Goal: Book appointment/travel/reservation

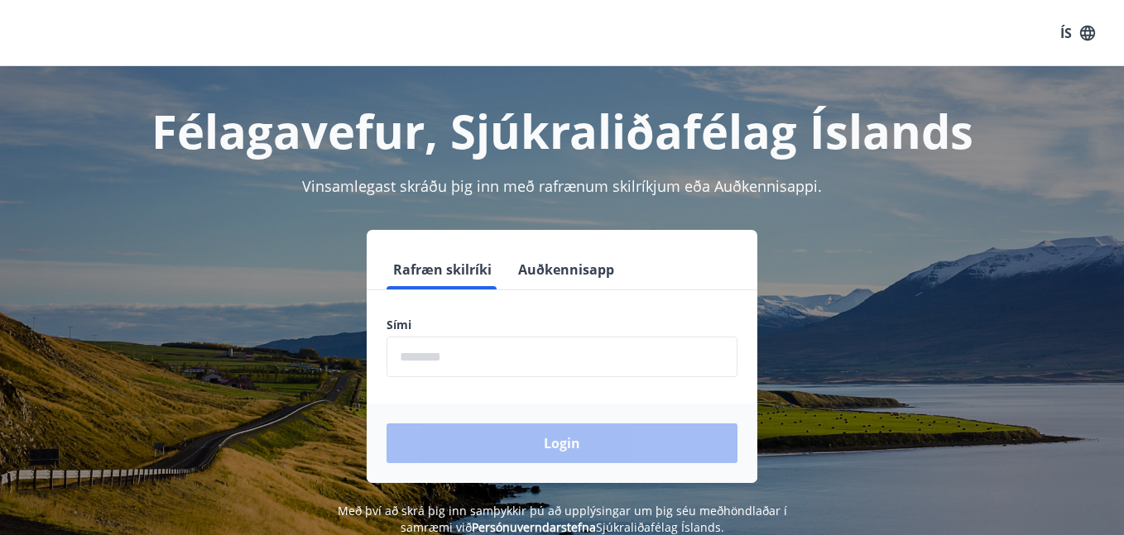
click at [448, 355] on input "phone" at bounding box center [561, 357] width 351 height 41
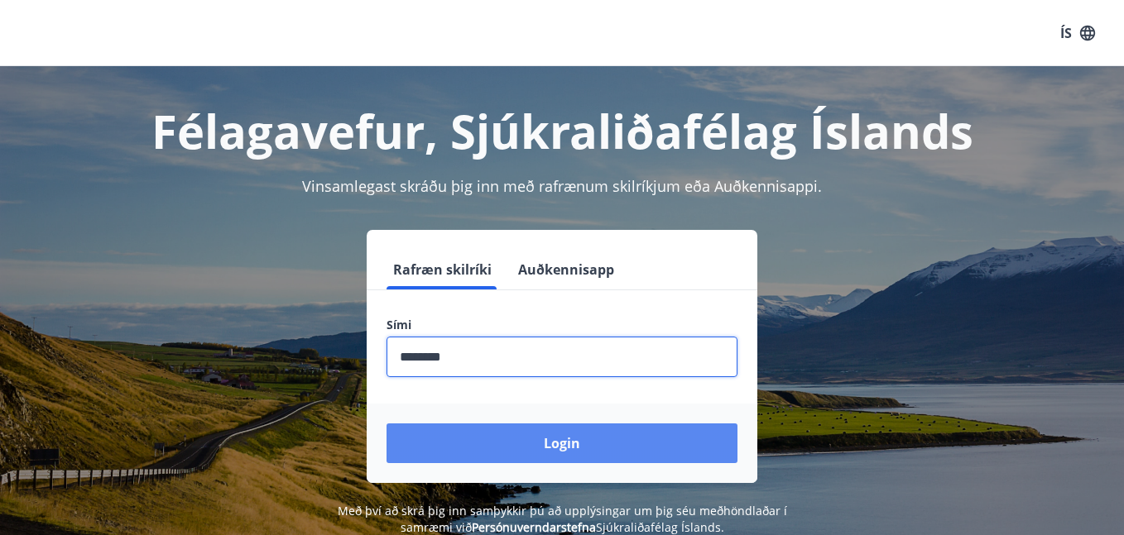
type input "********"
click at [646, 454] on button "Login" at bounding box center [561, 444] width 351 height 40
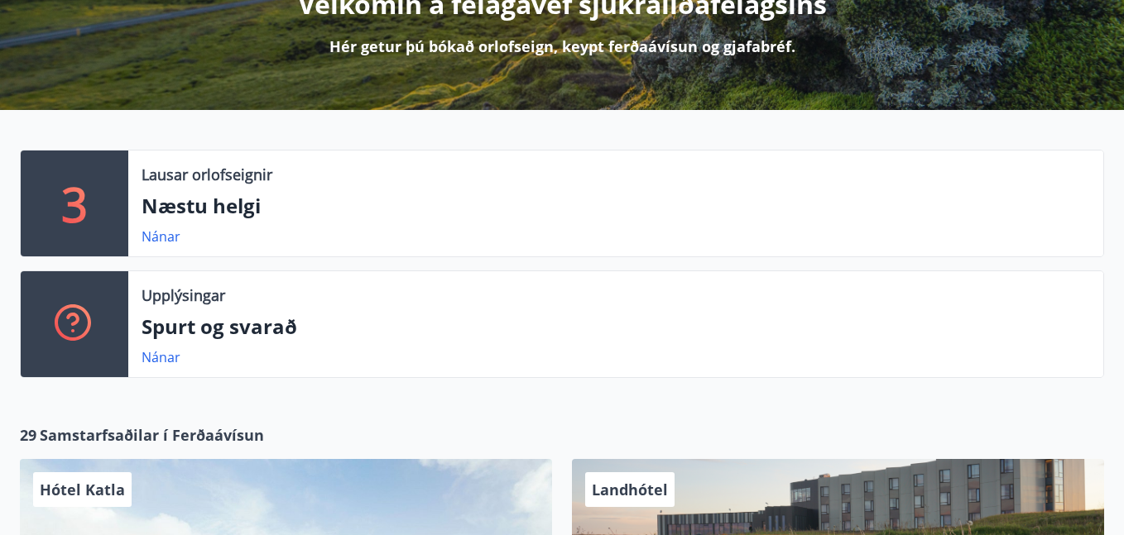
scroll to position [244, 0]
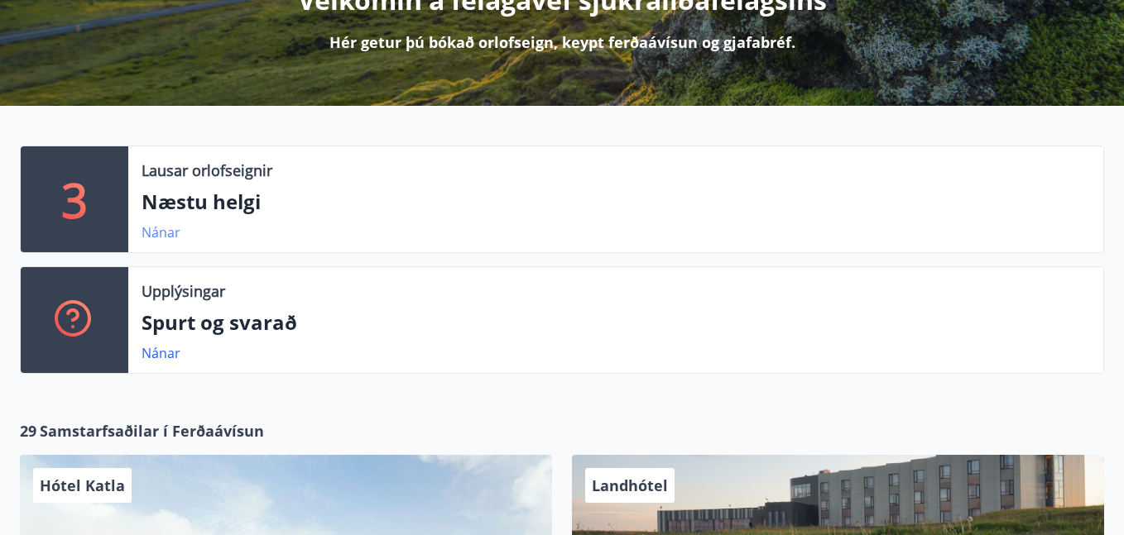
click at [167, 228] on link "Nánar" at bounding box center [160, 232] width 39 height 18
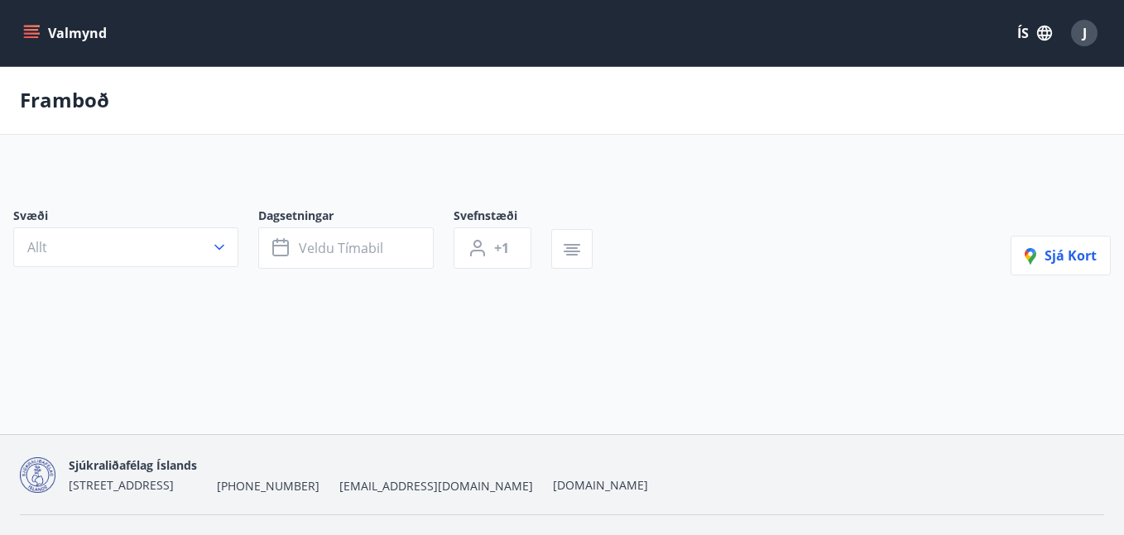
type input "*"
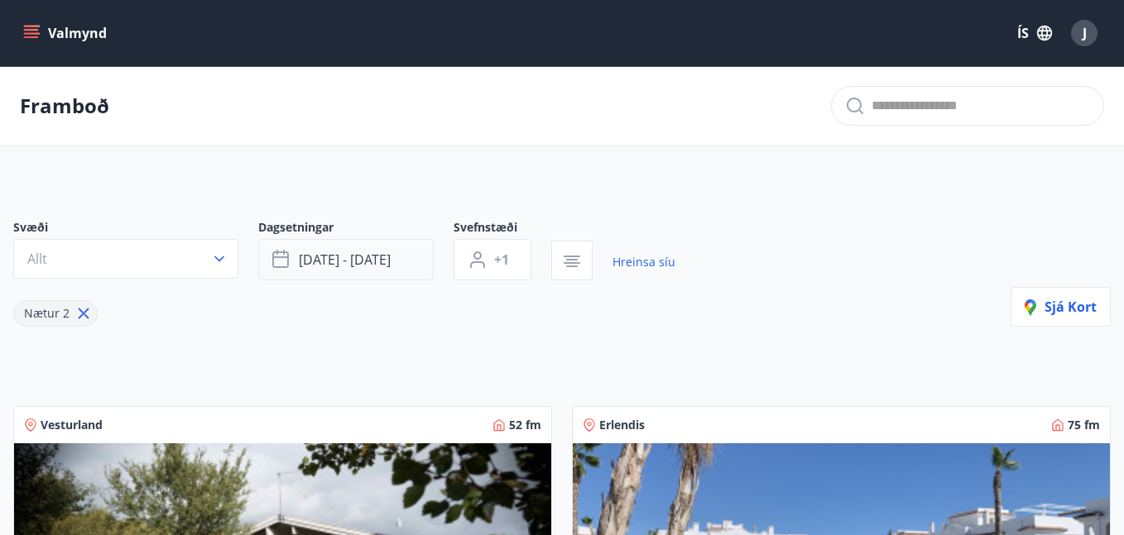
click at [338, 250] on button "[DATE] - [DATE]" at bounding box center [345, 259] width 175 height 41
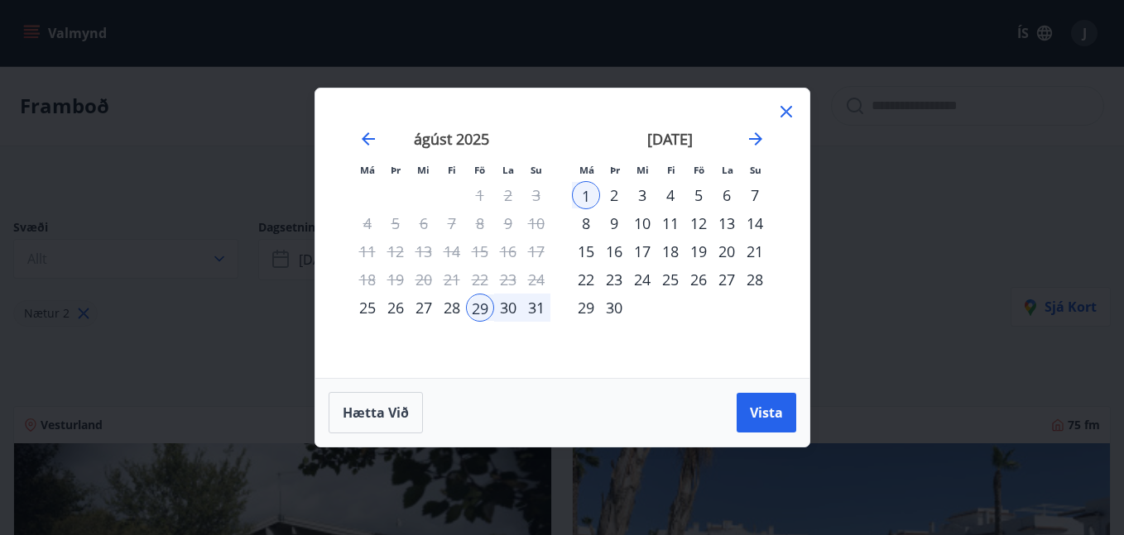
click at [702, 192] on div "5" at bounding box center [698, 195] width 28 height 28
click at [590, 221] on div "8" at bounding box center [586, 223] width 28 height 28
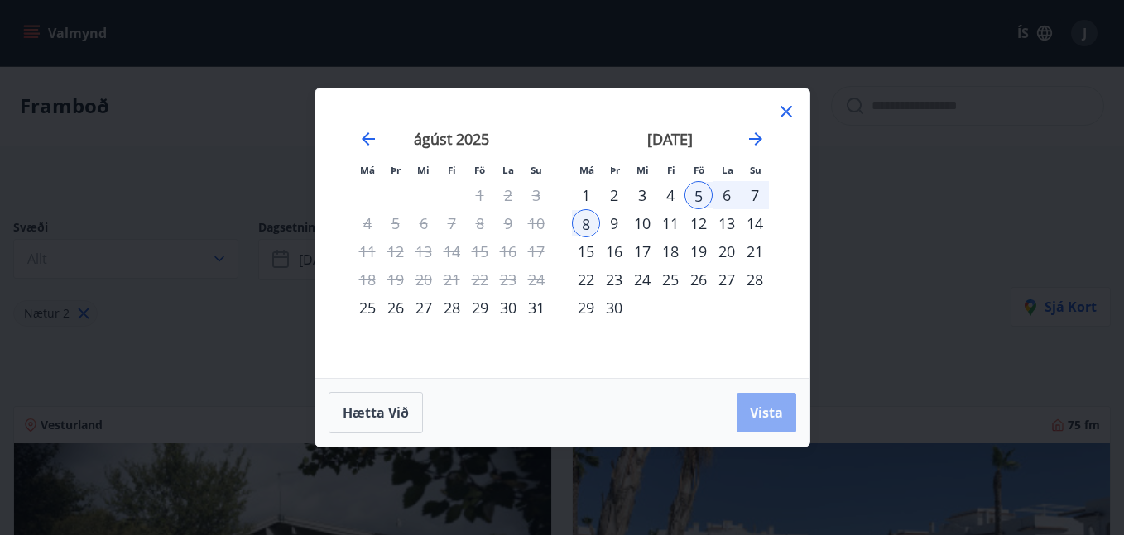
click at [775, 403] on button "Vista" at bounding box center [766, 413] width 60 height 40
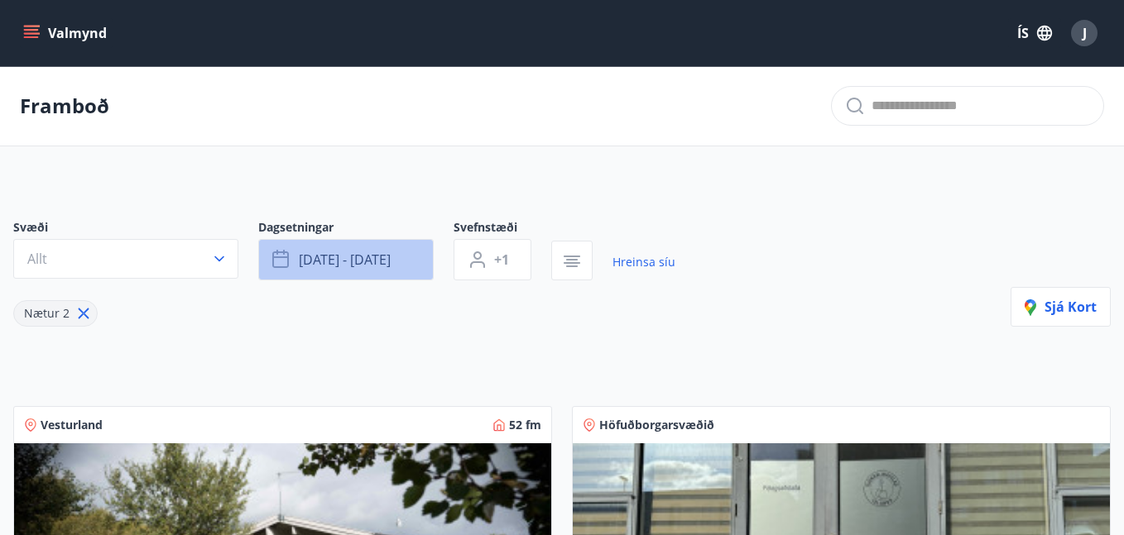
click at [381, 260] on span "[DATE] - [DATE]" at bounding box center [345, 260] width 92 height 18
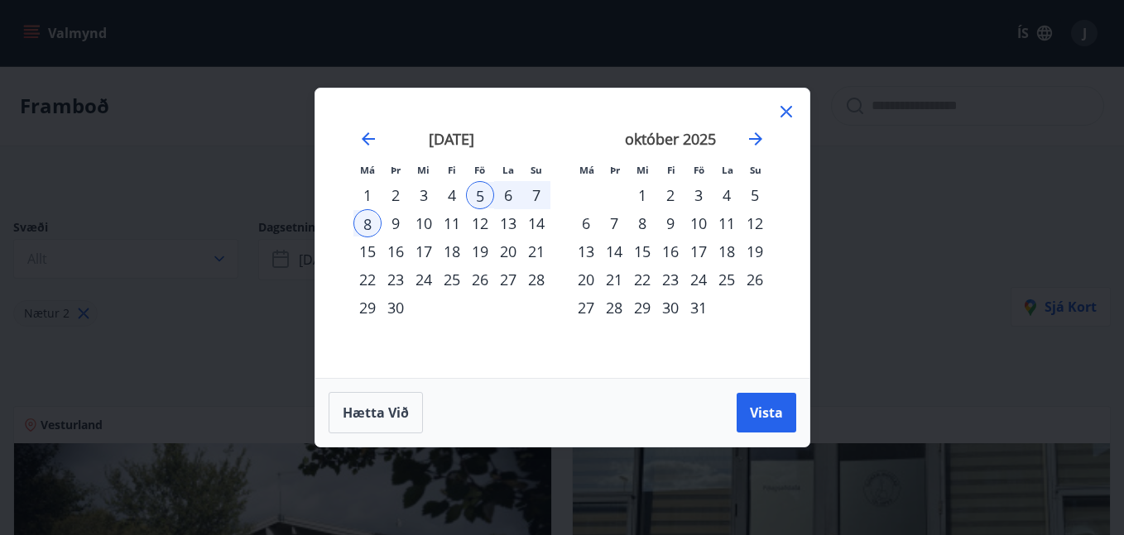
click at [483, 218] on div "12" at bounding box center [480, 223] width 28 height 28
click at [372, 251] on div "15" at bounding box center [367, 251] width 28 height 28
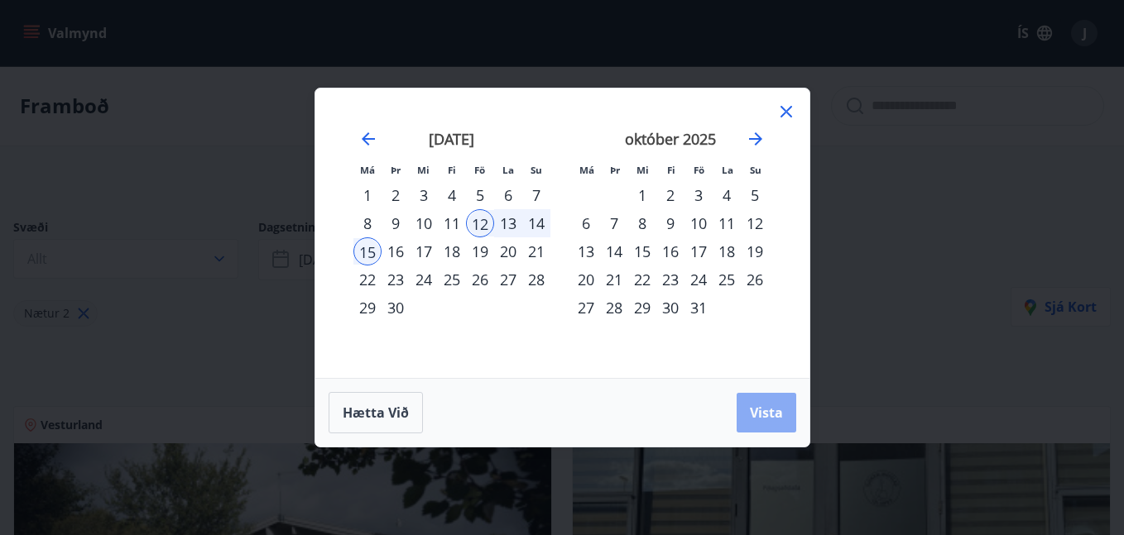
click at [759, 404] on span "Vista" at bounding box center [766, 413] width 33 height 18
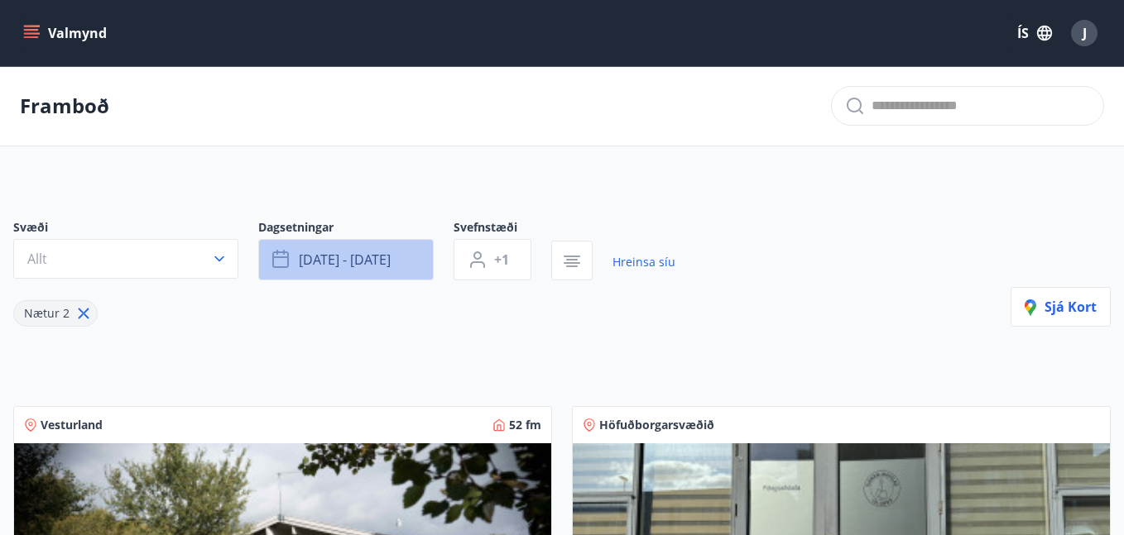
click at [403, 262] on button "[DATE] - [DATE]" at bounding box center [345, 259] width 175 height 41
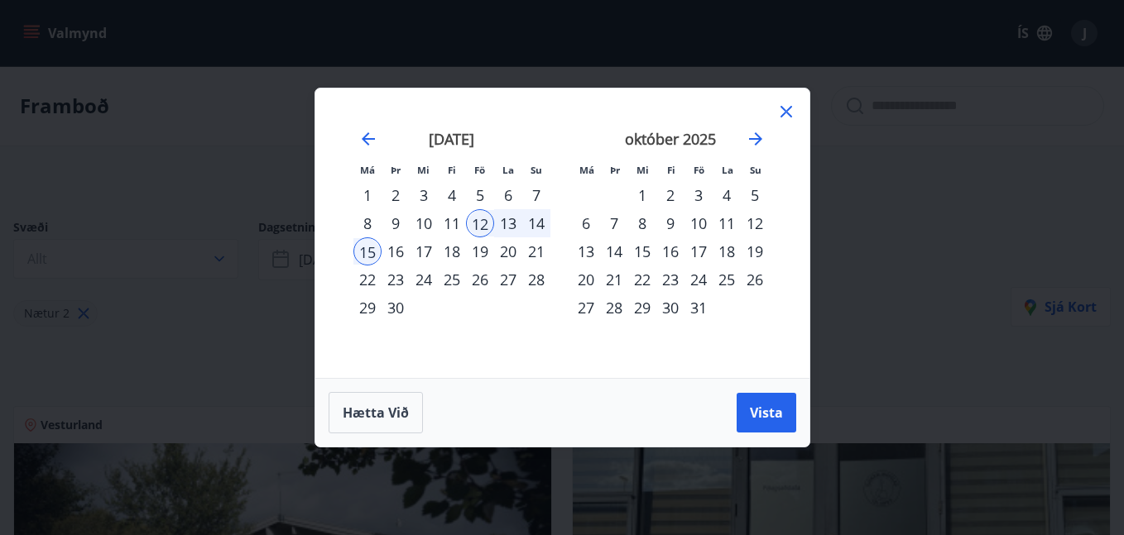
click at [486, 252] on div "19" at bounding box center [480, 251] width 28 height 28
click at [365, 279] on div "22" at bounding box center [367, 280] width 28 height 28
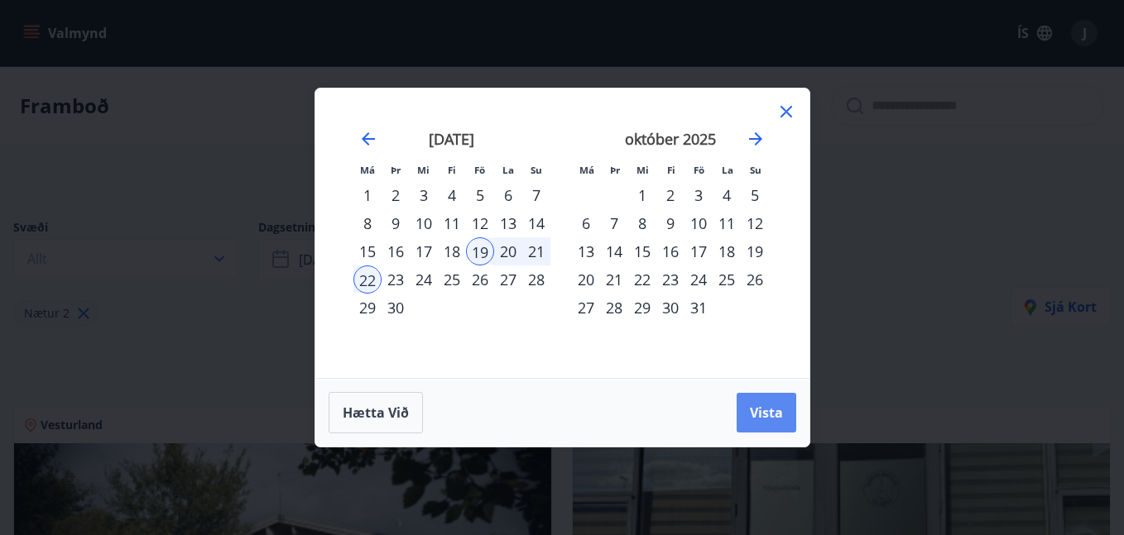
click at [756, 406] on span "Vista" at bounding box center [766, 413] width 33 height 18
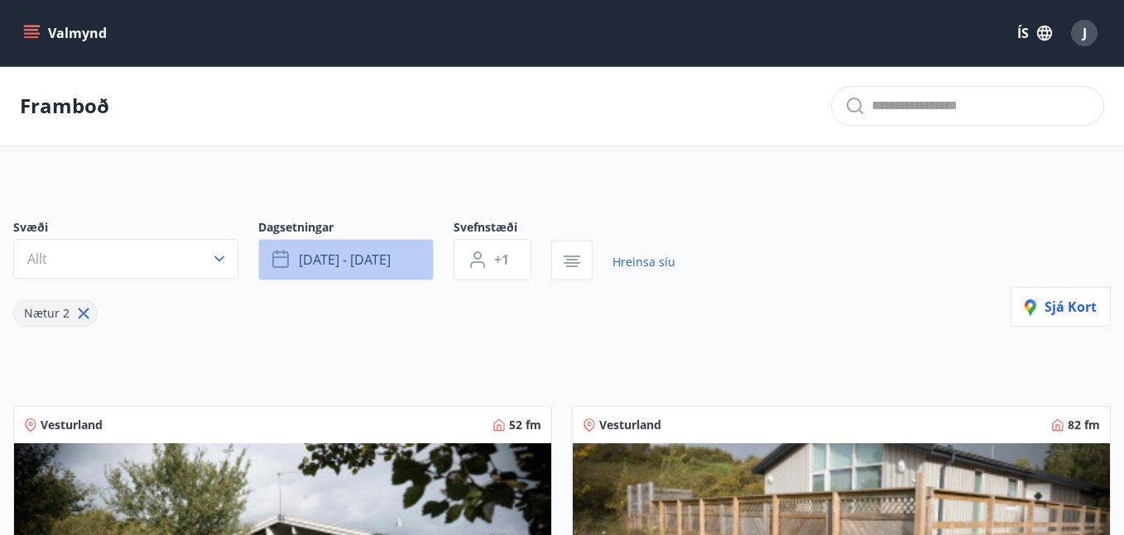
click at [399, 261] on button "[DATE] - [DATE]" at bounding box center [345, 259] width 175 height 41
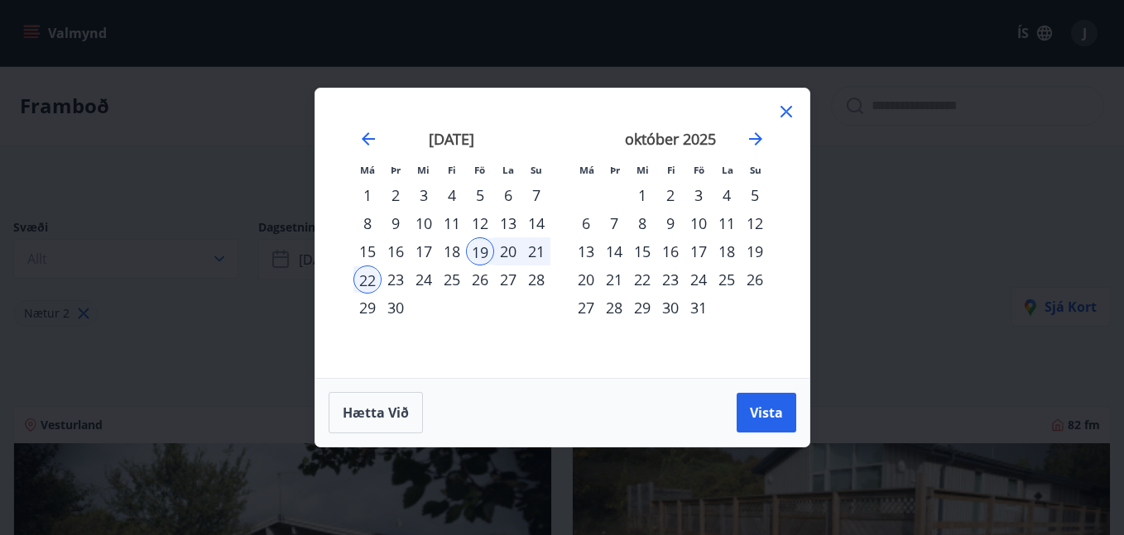
click at [481, 279] on div "26" at bounding box center [480, 280] width 28 height 28
click at [372, 304] on div "29" at bounding box center [367, 308] width 28 height 28
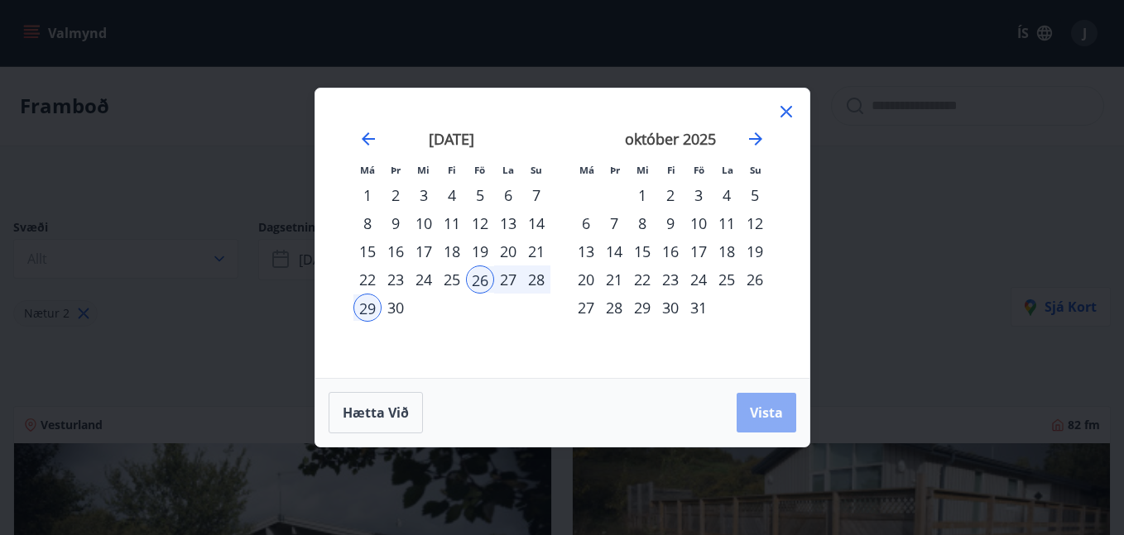
click at [771, 415] on span "Vista" at bounding box center [766, 413] width 33 height 18
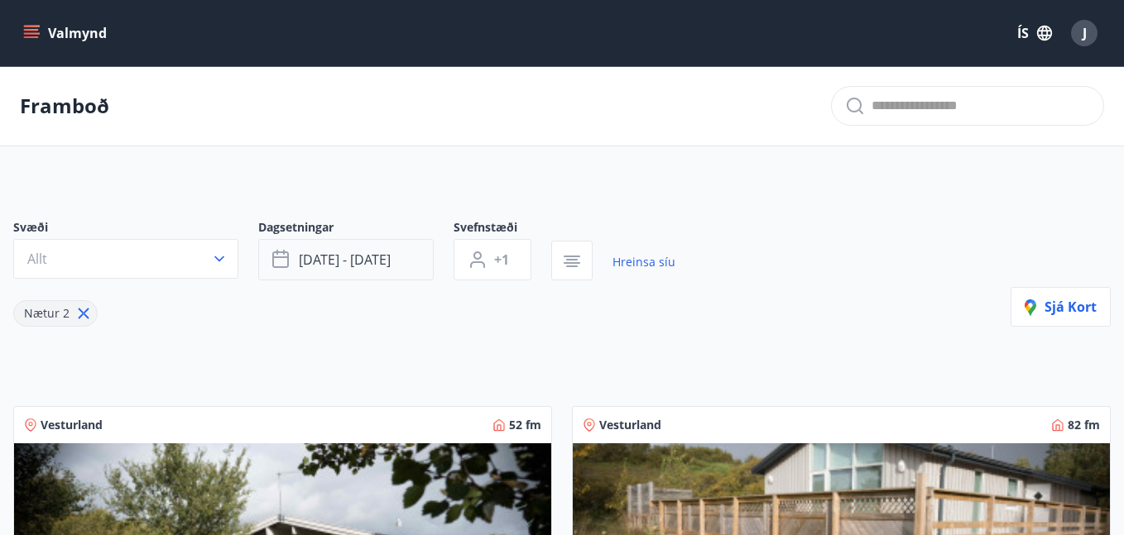
click at [299, 265] on span "[DATE] - [DATE]" at bounding box center [345, 260] width 92 height 18
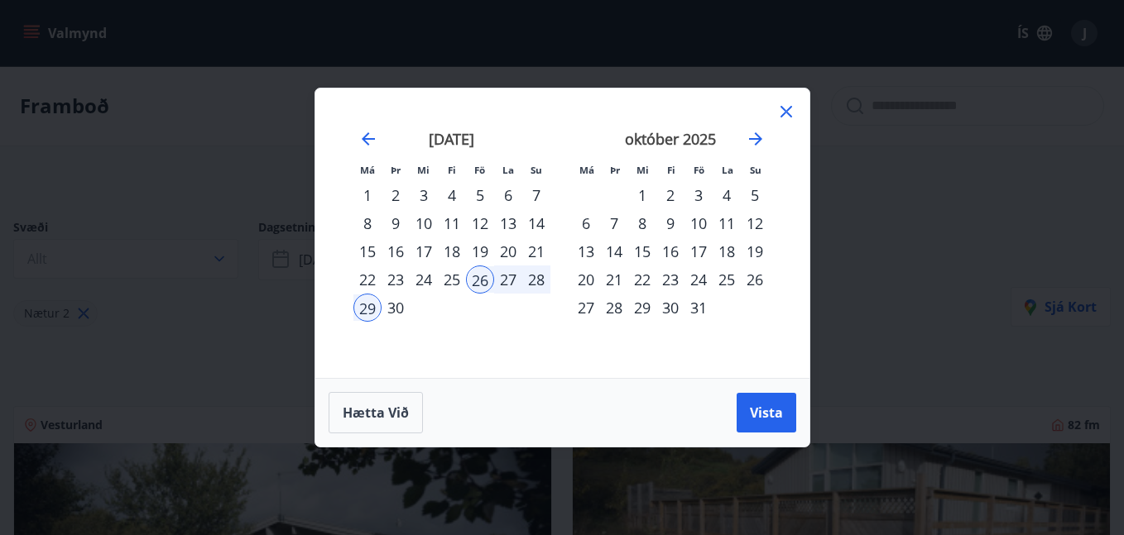
click at [393, 245] on div "16" at bounding box center [395, 251] width 28 height 28
click at [393, 223] on div "9" at bounding box center [395, 223] width 28 height 28
click at [484, 218] on div "12" at bounding box center [480, 223] width 28 height 28
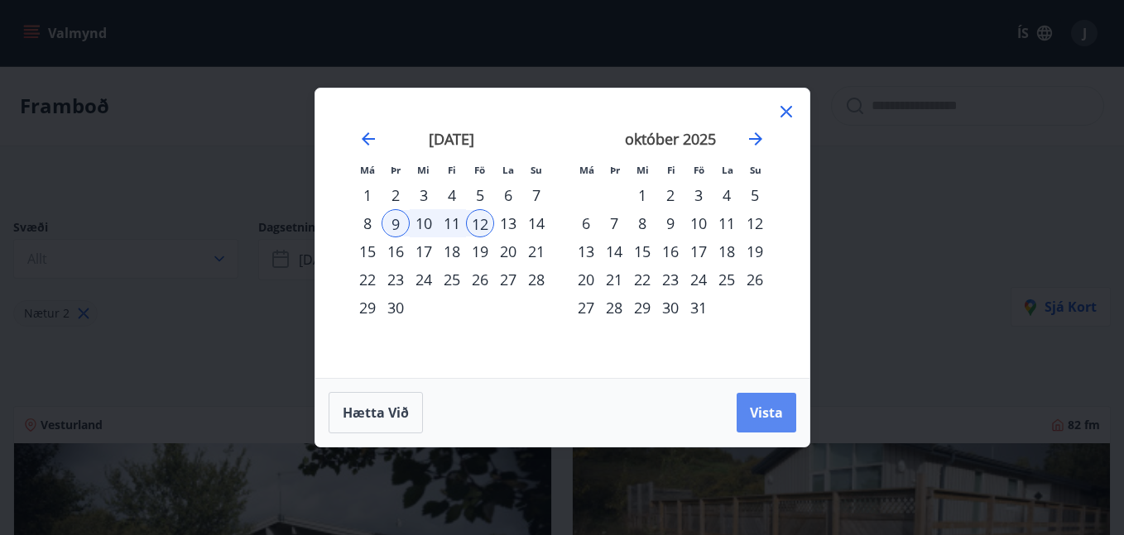
click at [772, 408] on span "Vista" at bounding box center [766, 413] width 33 height 18
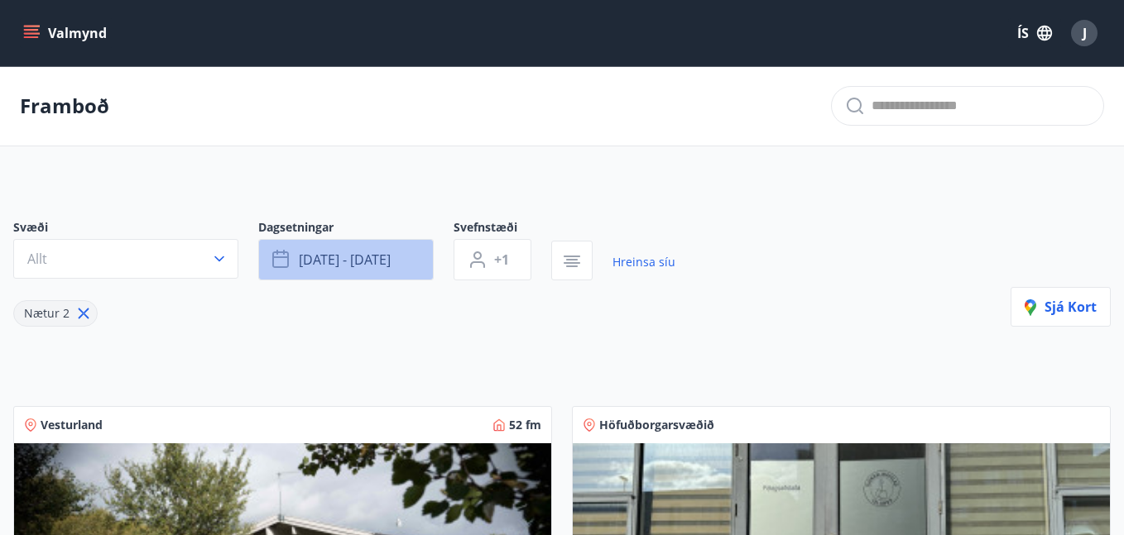
click at [335, 269] on button "[DATE] - [DATE]" at bounding box center [345, 259] width 175 height 41
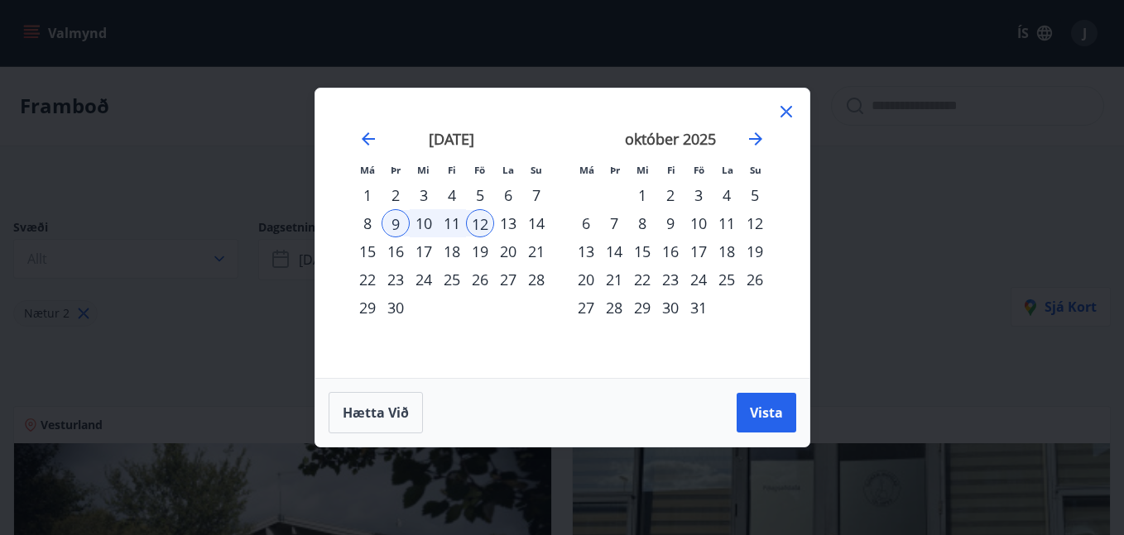
click at [395, 188] on div "2" at bounding box center [395, 195] width 28 height 28
click at [482, 192] on div "5" at bounding box center [480, 195] width 28 height 28
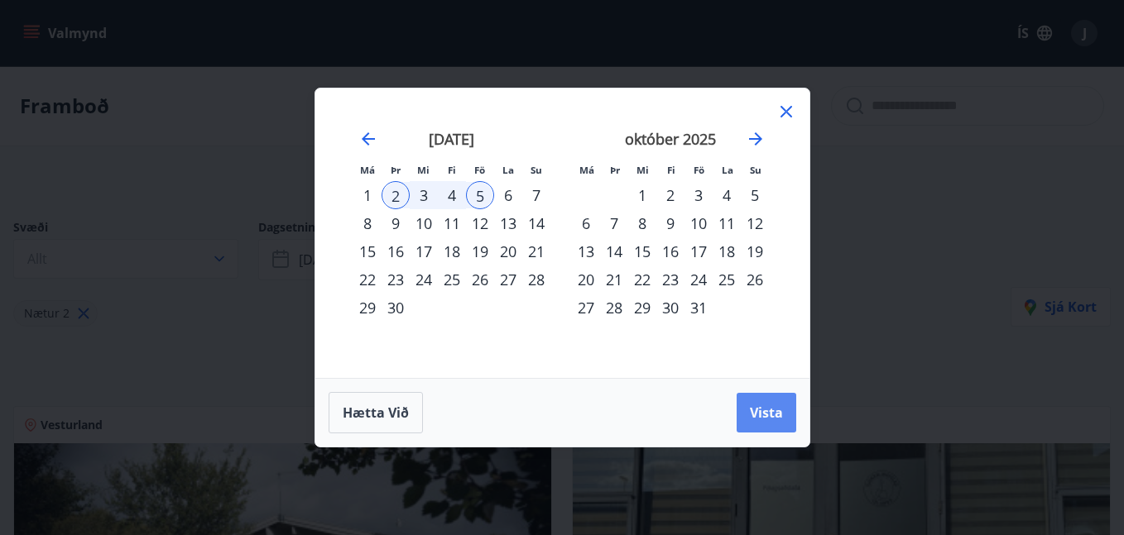
click at [746, 405] on button "Vista" at bounding box center [766, 413] width 60 height 40
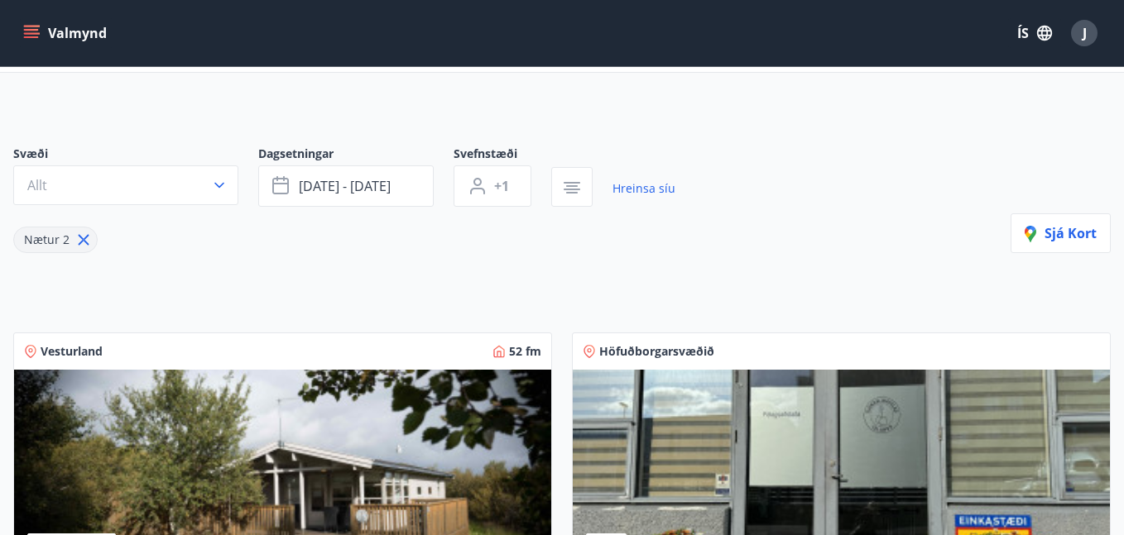
scroll to position [53, 0]
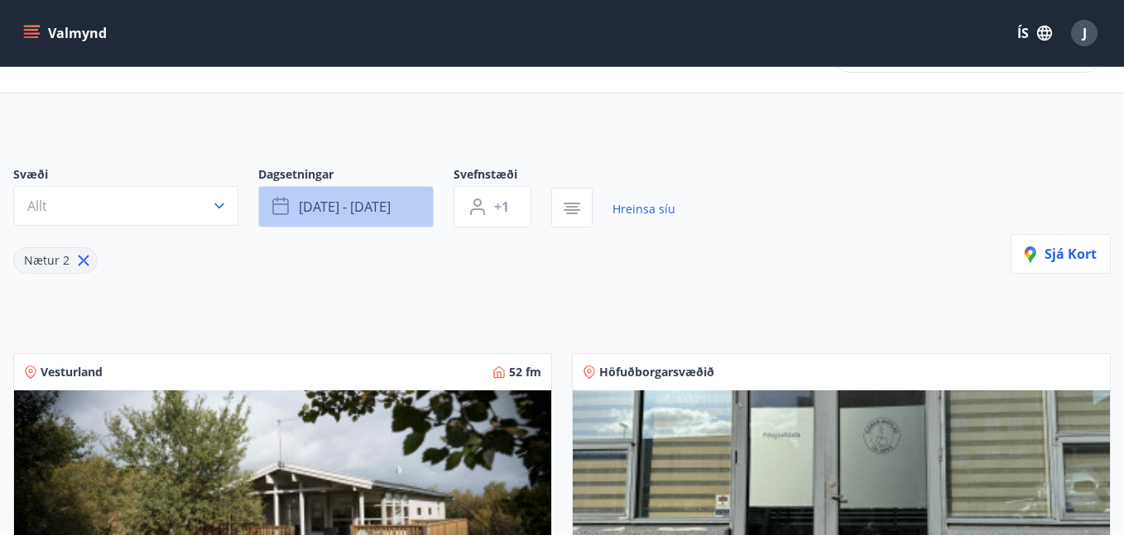
click at [385, 204] on span "[DATE] - [DATE]" at bounding box center [345, 207] width 92 height 18
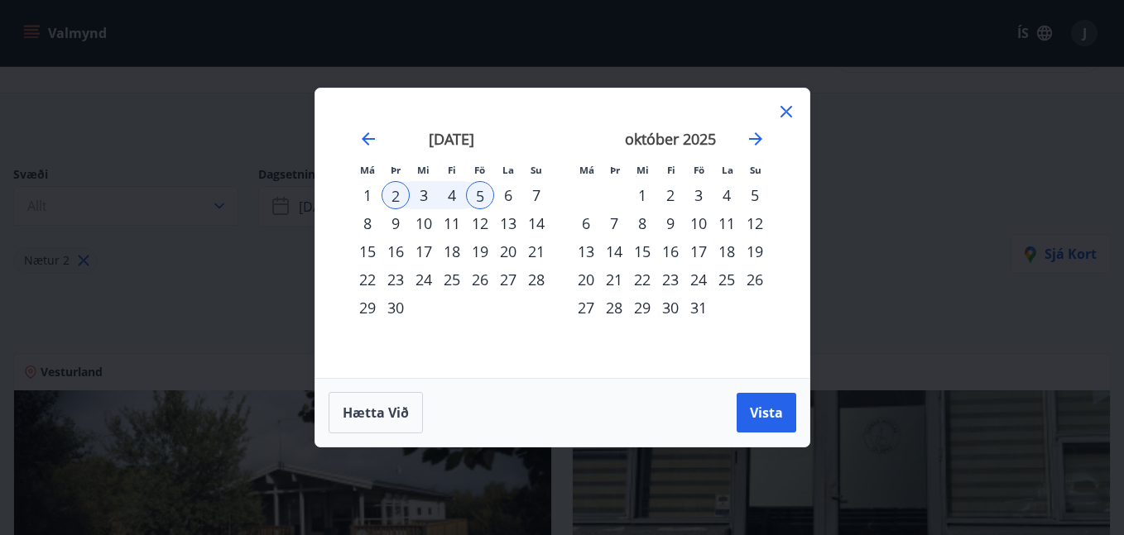
click at [393, 247] on div "16" at bounding box center [395, 251] width 28 height 28
click at [481, 253] on div "19" at bounding box center [480, 251] width 28 height 28
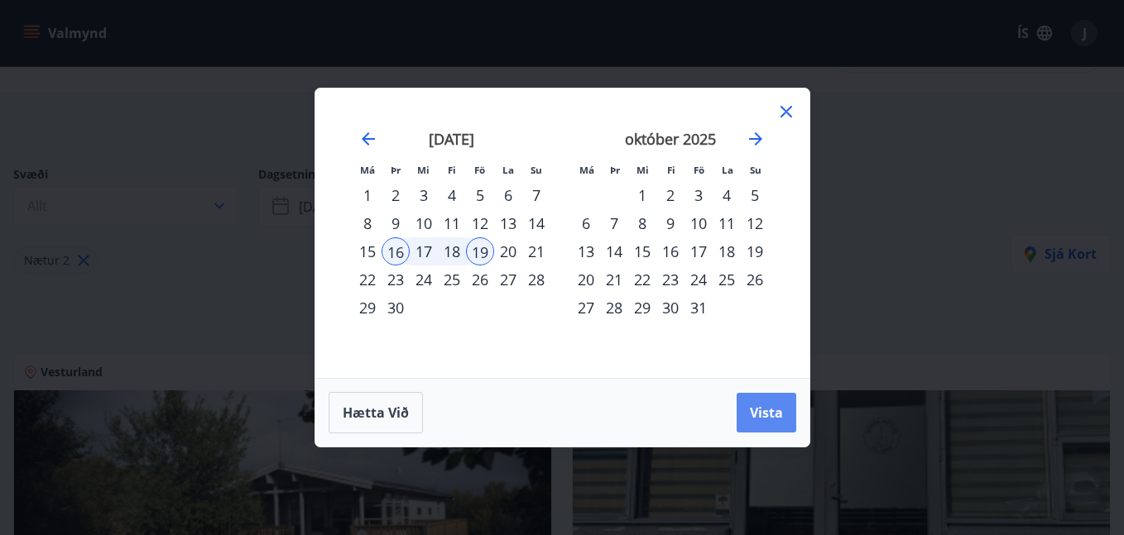
click at [751, 414] on span "Vista" at bounding box center [766, 413] width 33 height 18
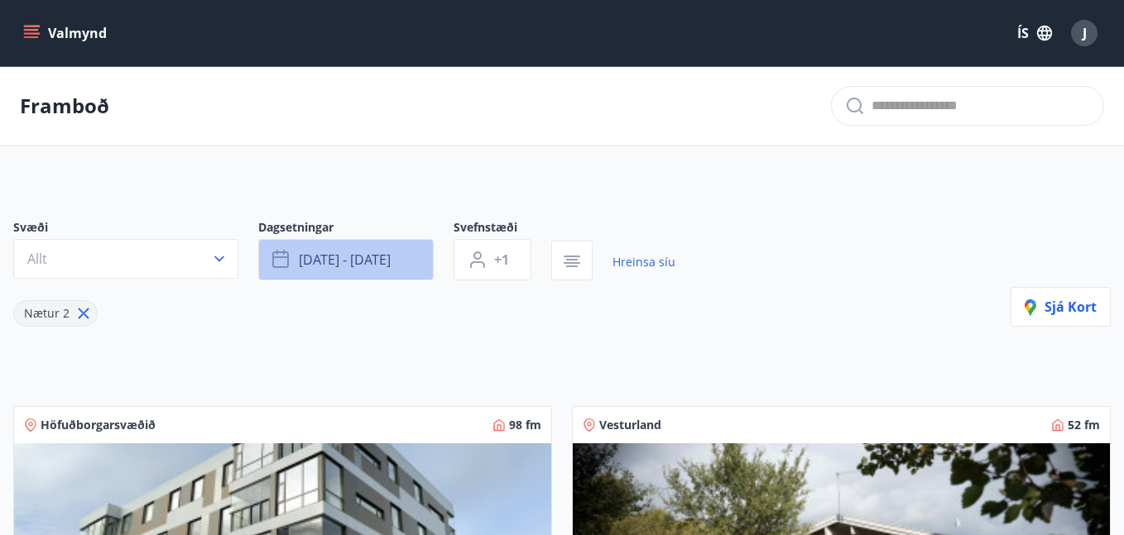
click at [344, 258] on span "[DATE] - [DATE]" at bounding box center [345, 260] width 92 height 18
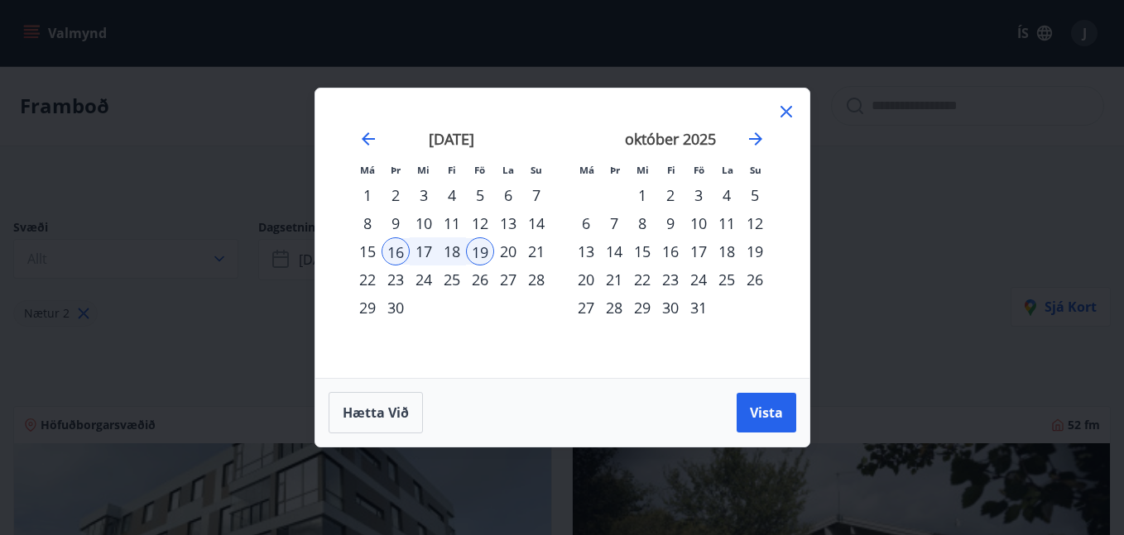
click at [489, 244] on div "19" at bounding box center [480, 251] width 28 height 28
click at [369, 280] on div "22" at bounding box center [367, 280] width 28 height 28
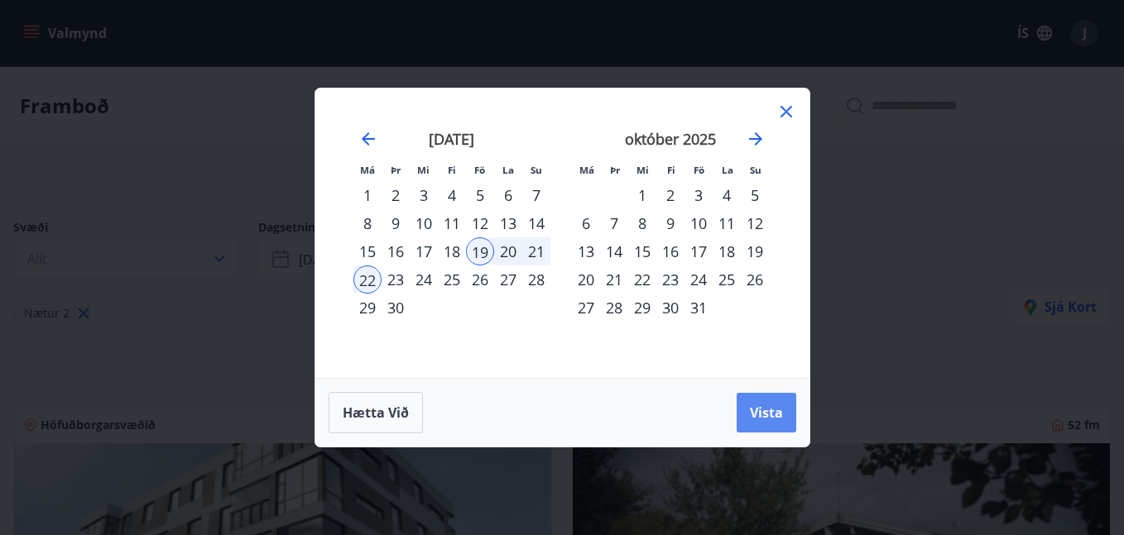
click at [774, 415] on span "Vista" at bounding box center [766, 413] width 33 height 18
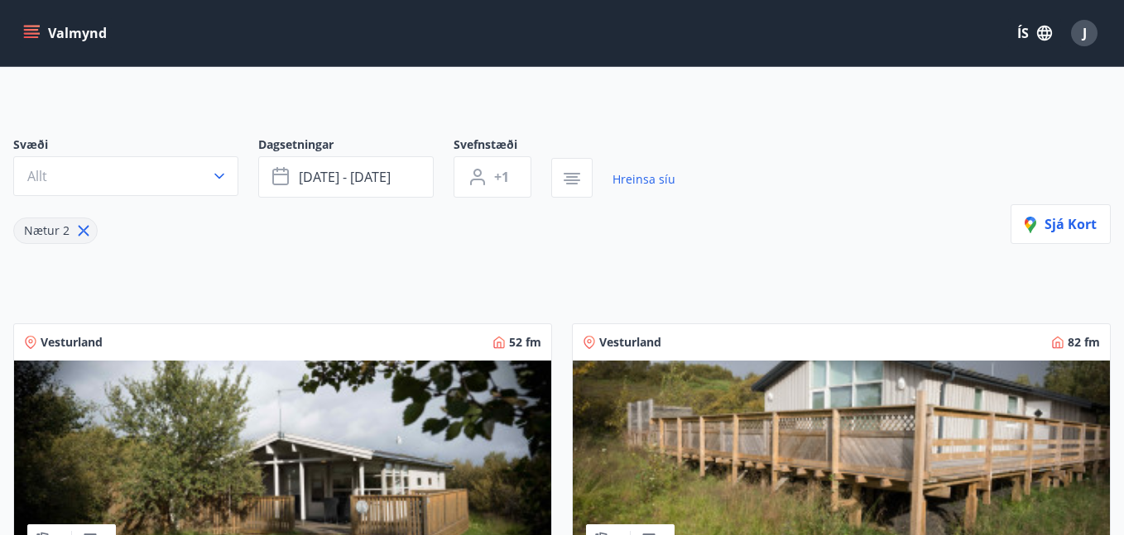
scroll to position [73, 0]
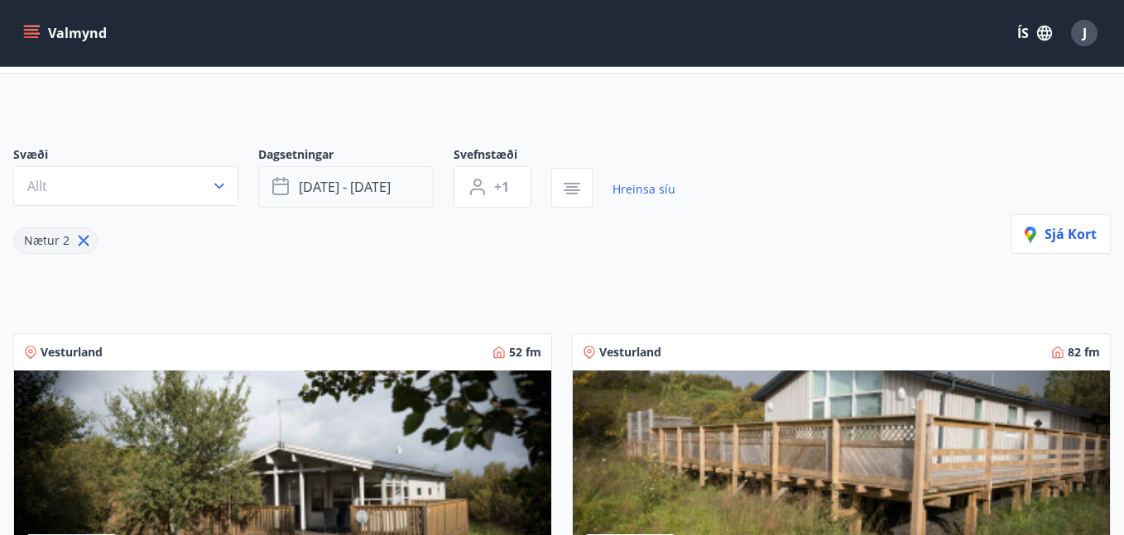
click at [388, 194] on span "[DATE] - [DATE]" at bounding box center [345, 187] width 92 height 18
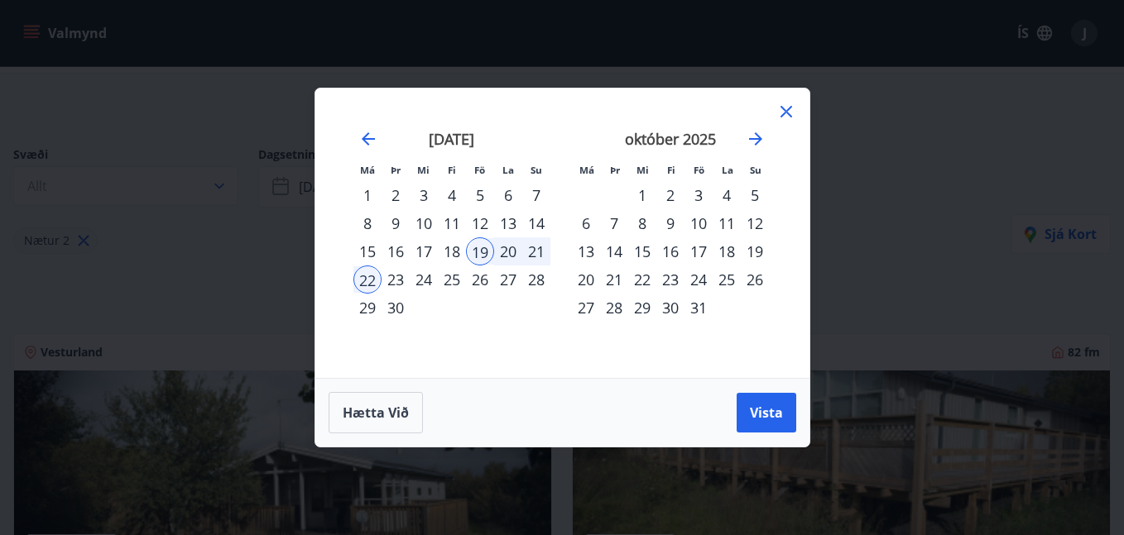
click at [393, 271] on div "23" at bounding box center [395, 280] width 28 height 28
click at [488, 275] on div "26" at bounding box center [480, 280] width 28 height 28
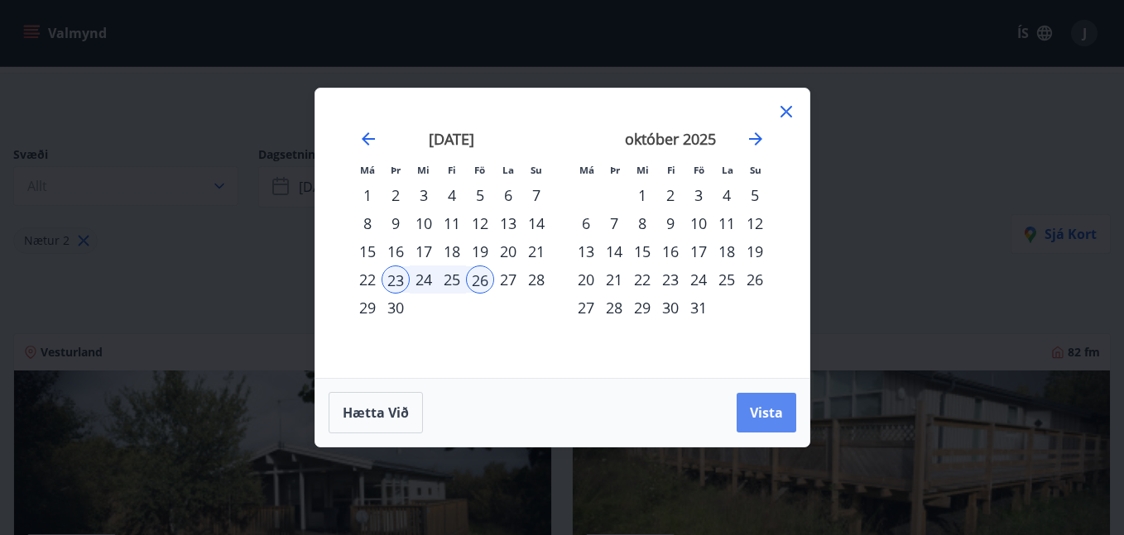
click at [755, 404] on span "Vista" at bounding box center [766, 413] width 33 height 18
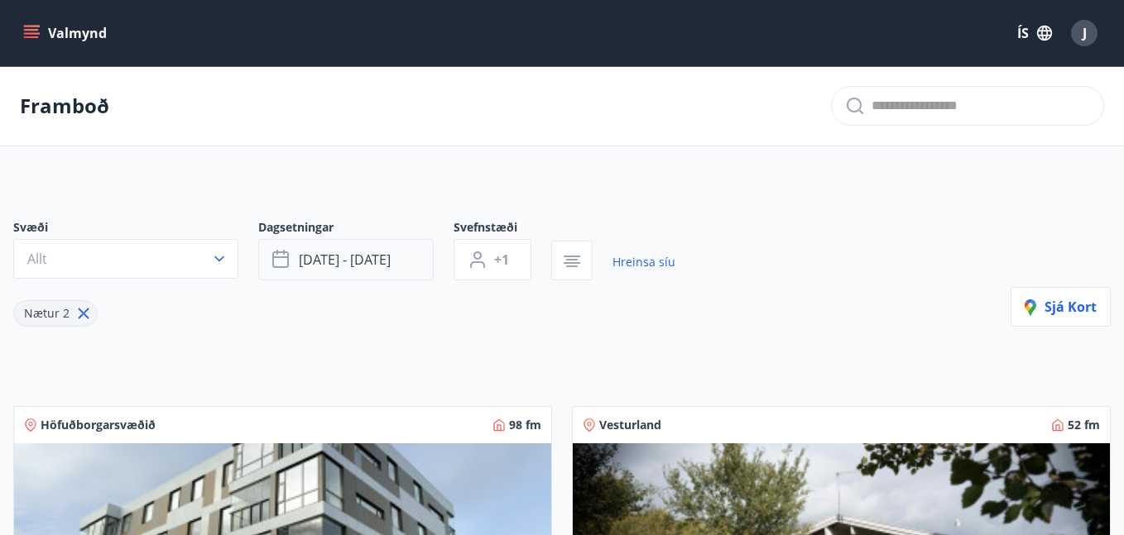
click at [382, 266] on span "[DATE] - [DATE]" at bounding box center [345, 260] width 92 height 18
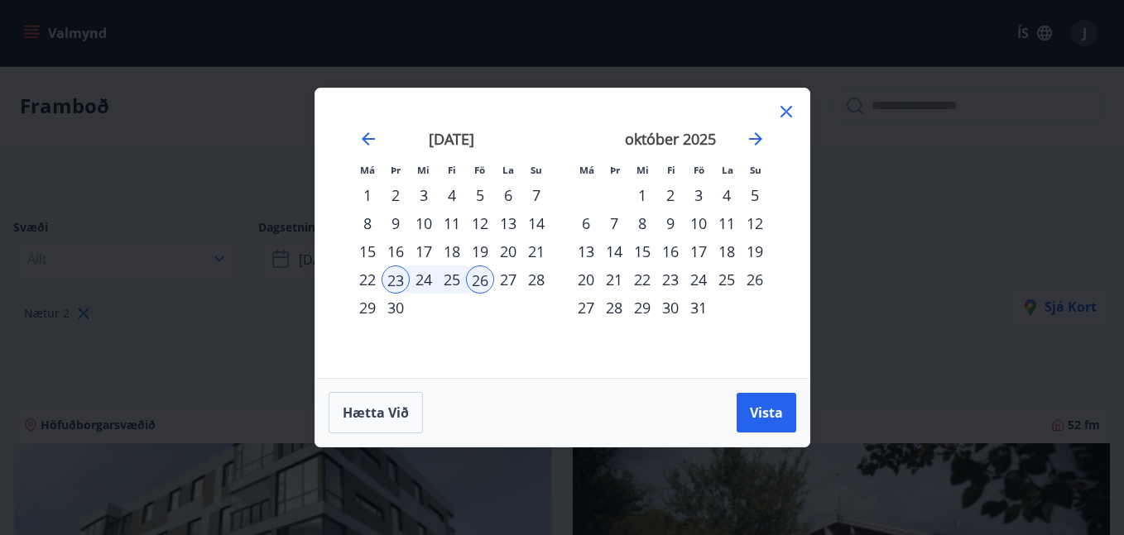
click at [485, 274] on div "26" at bounding box center [480, 280] width 28 height 28
click at [372, 306] on div "29" at bounding box center [367, 308] width 28 height 28
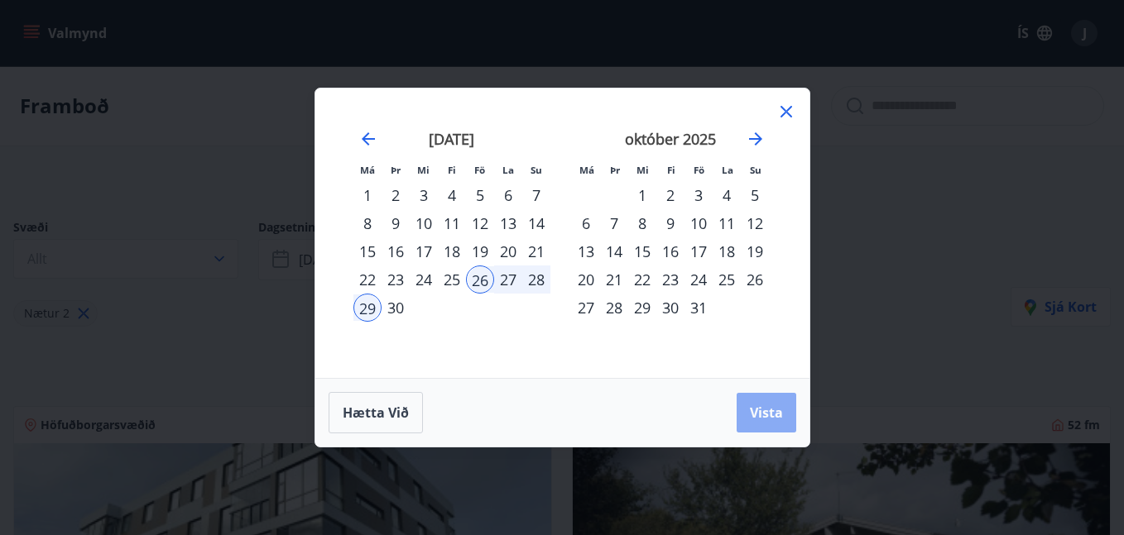
click at [764, 406] on span "Vista" at bounding box center [766, 413] width 33 height 18
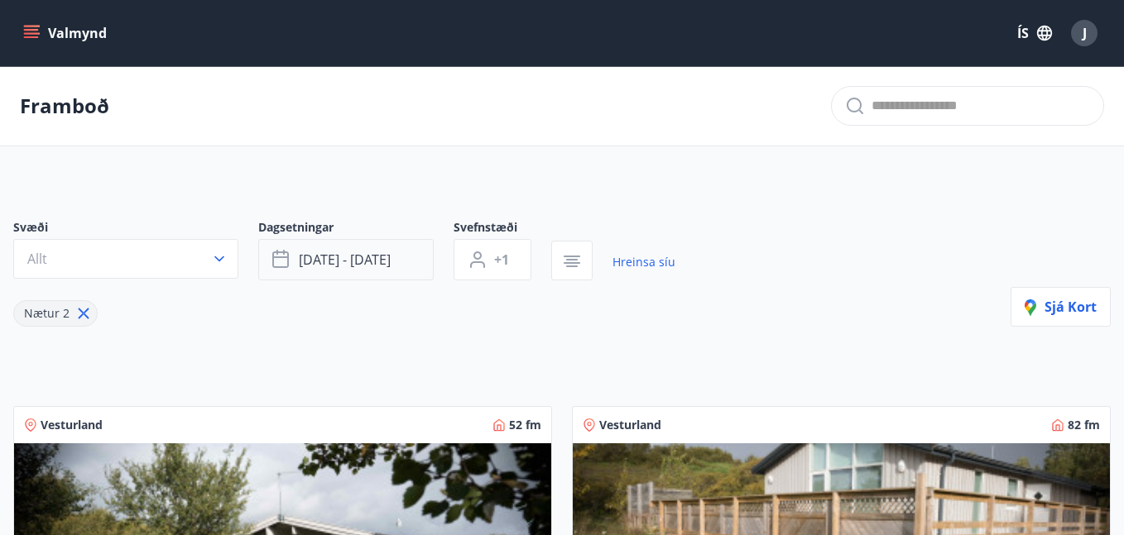
click at [403, 252] on button "[DATE] - [DATE]" at bounding box center [345, 259] width 175 height 41
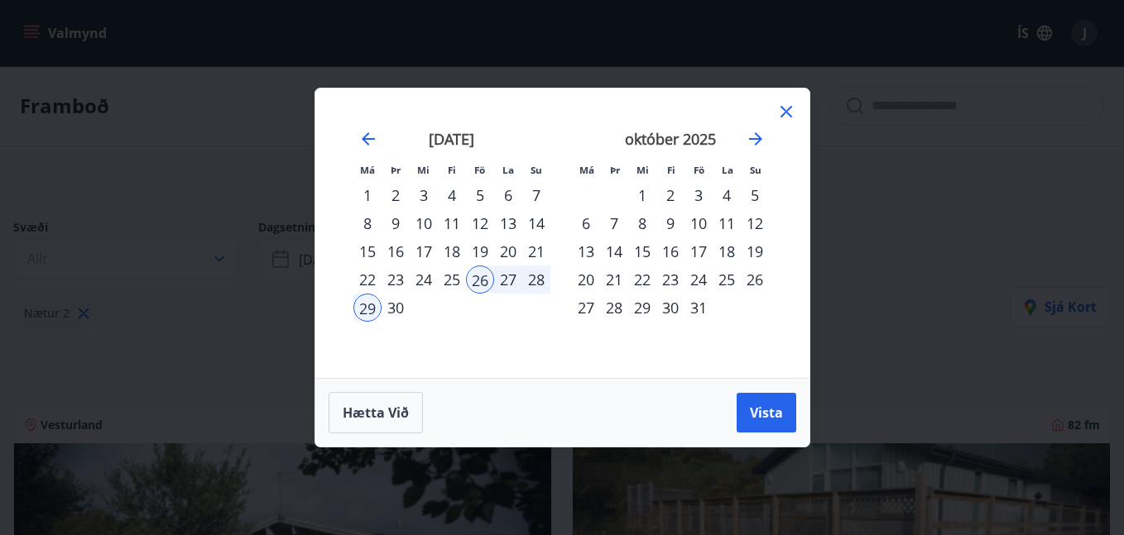
click at [397, 281] on div "23" at bounding box center [395, 280] width 28 height 28
click at [515, 272] on div "27" at bounding box center [508, 280] width 28 height 28
click at [506, 286] on div "27" at bounding box center [508, 280] width 28 height 28
click at [394, 306] on div "30" at bounding box center [395, 308] width 28 height 28
click at [757, 406] on span "Vista" at bounding box center [766, 413] width 33 height 18
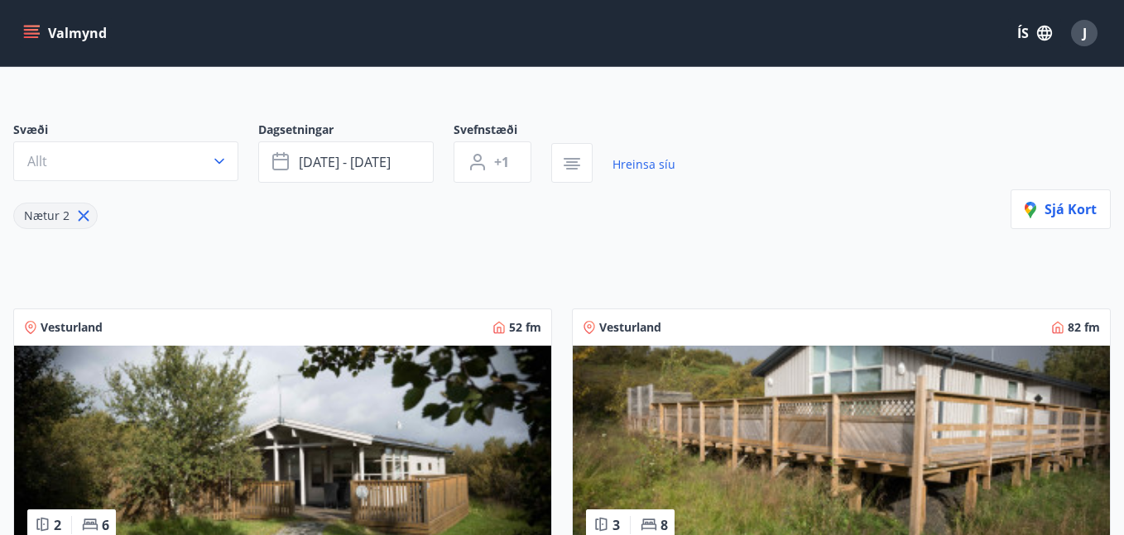
scroll to position [6, 0]
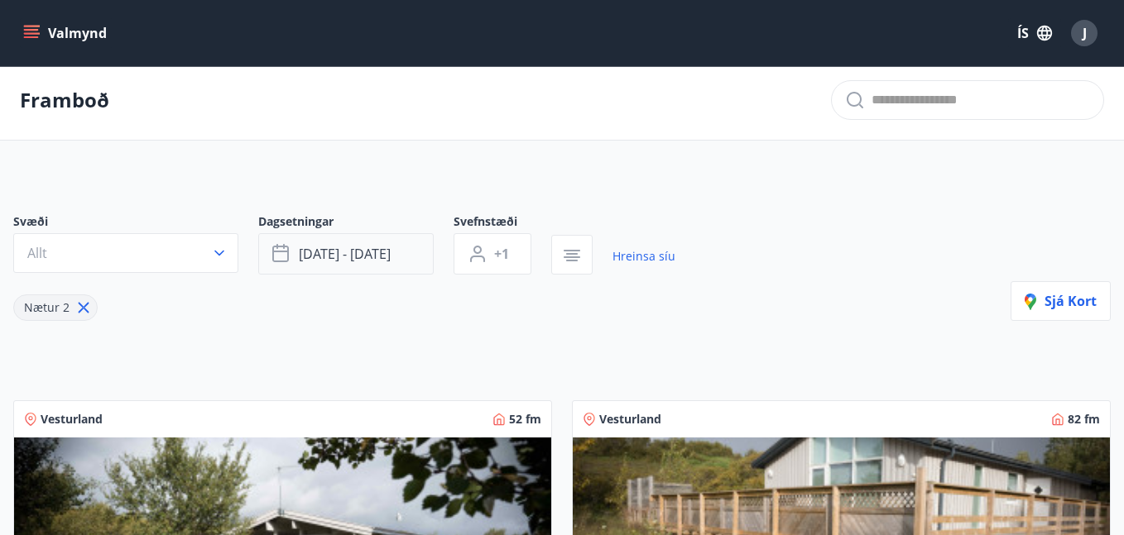
click at [383, 248] on span "[DATE] - [DATE]" at bounding box center [345, 254] width 92 height 18
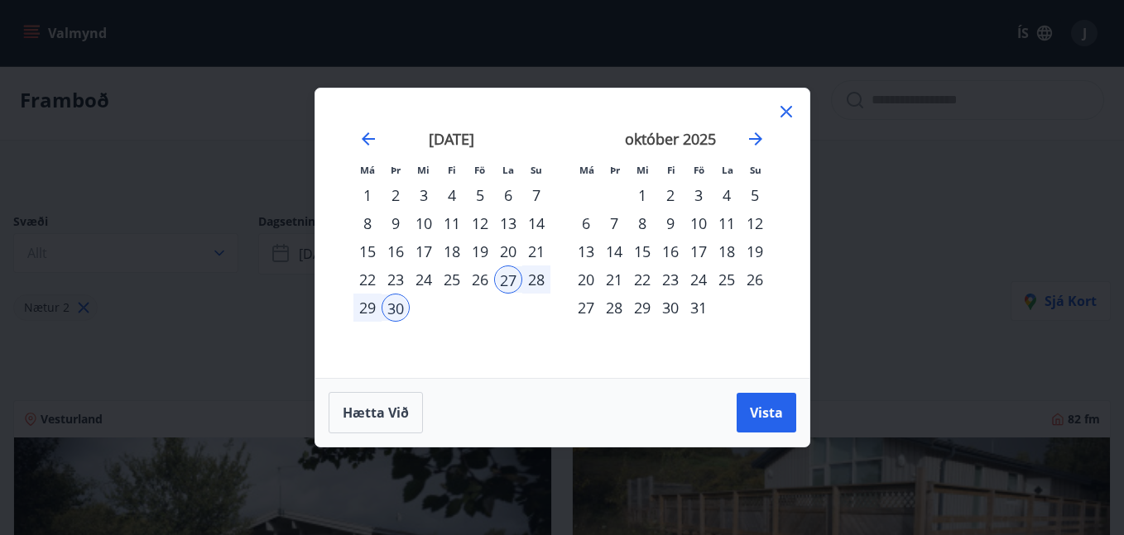
click at [513, 245] on div "20" at bounding box center [508, 251] width 28 height 28
click at [374, 276] on div "22" at bounding box center [367, 280] width 28 height 28
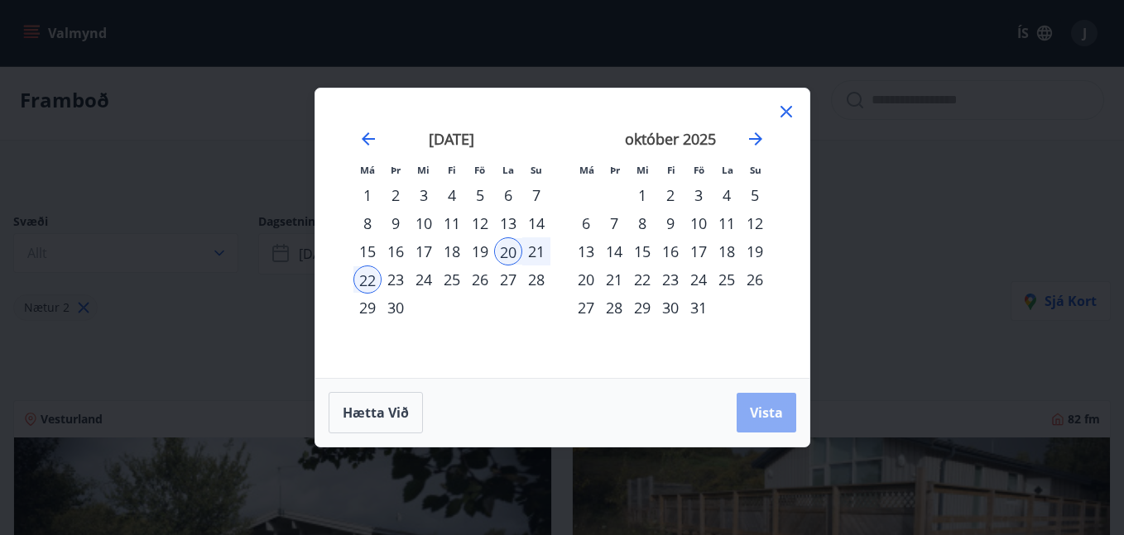
click at [750, 405] on span "Vista" at bounding box center [766, 413] width 33 height 18
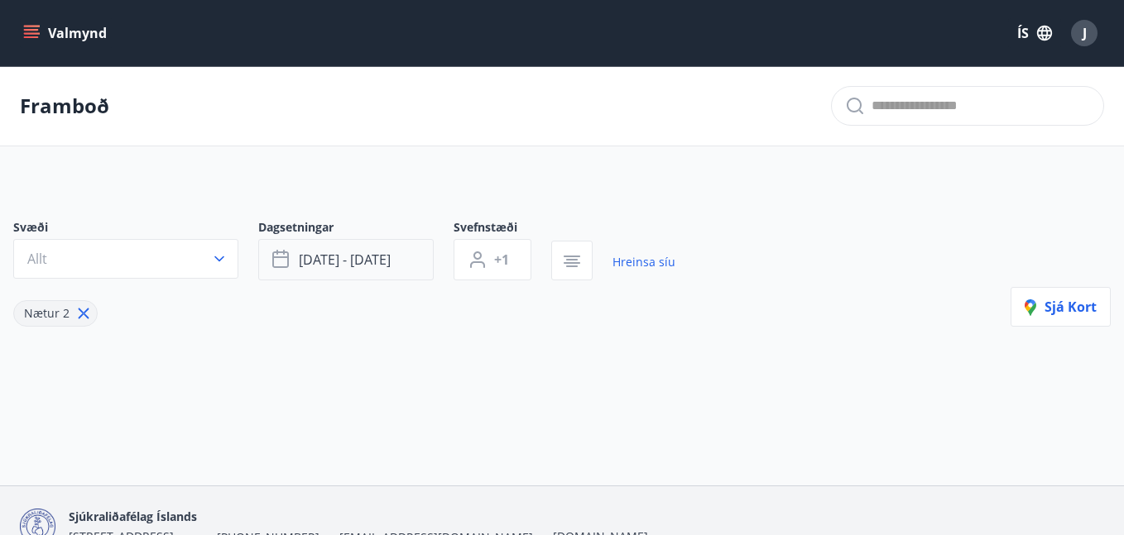
click at [376, 252] on span "[DATE] - [DATE]" at bounding box center [345, 260] width 92 height 18
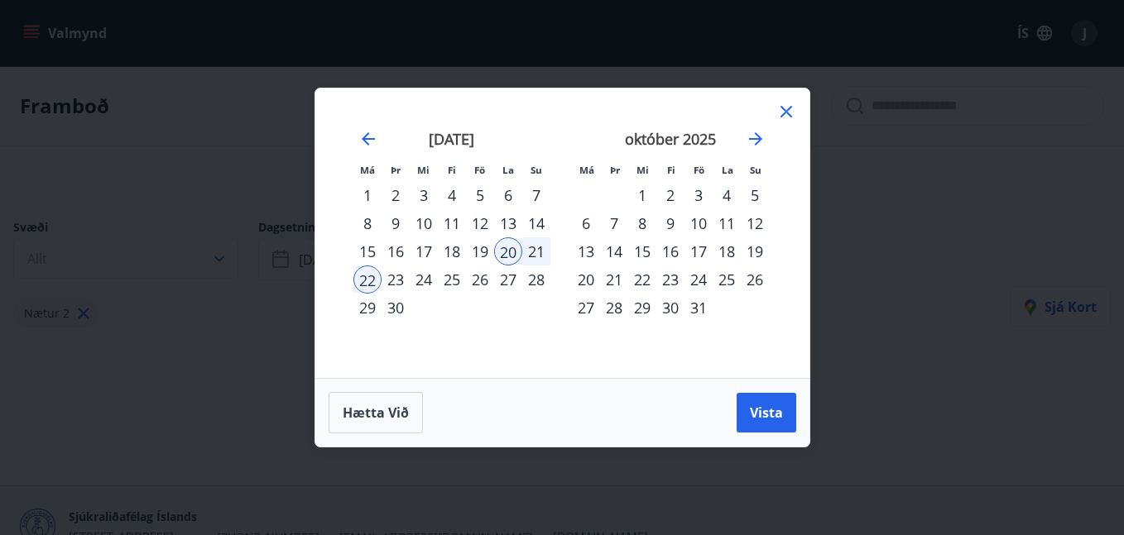
click at [367, 194] on div "1" at bounding box center [367, 195] width 28 height 28
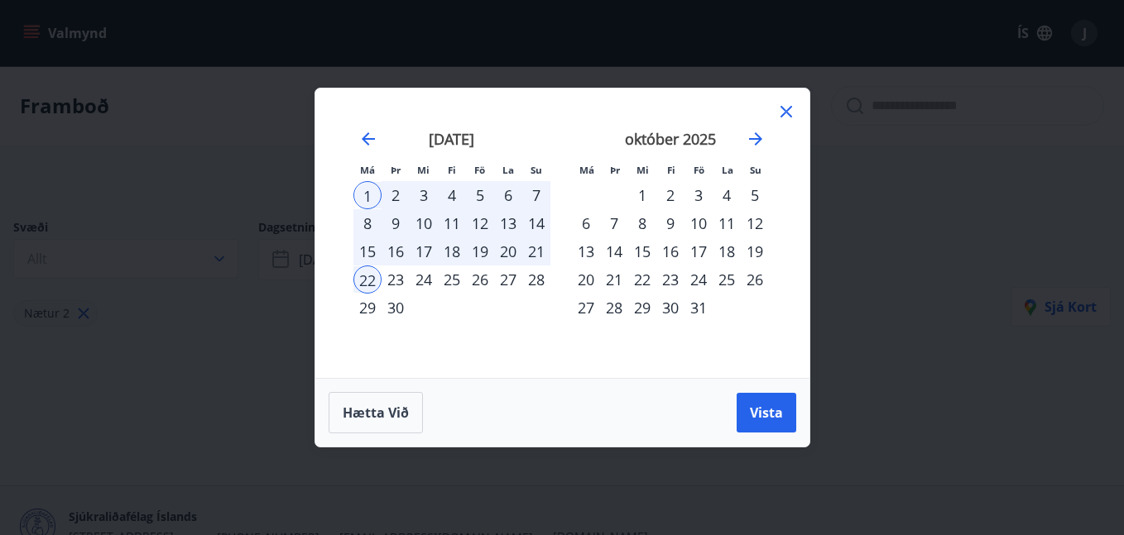
click at [367, 194] on div "1" at bounding box center [367, 195] width 28 height 28
click at [362, 223] on div "8" at bounding box center [367, 223] width 28 height 28
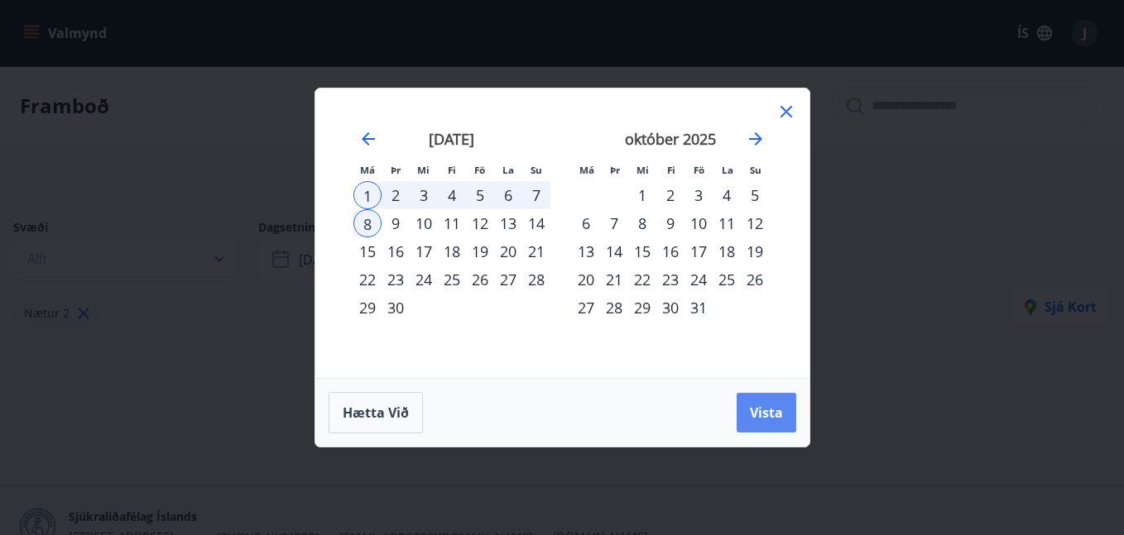
click at [758, 402] on button "Vista" at bounding box center [766, 413] width 60 height 40
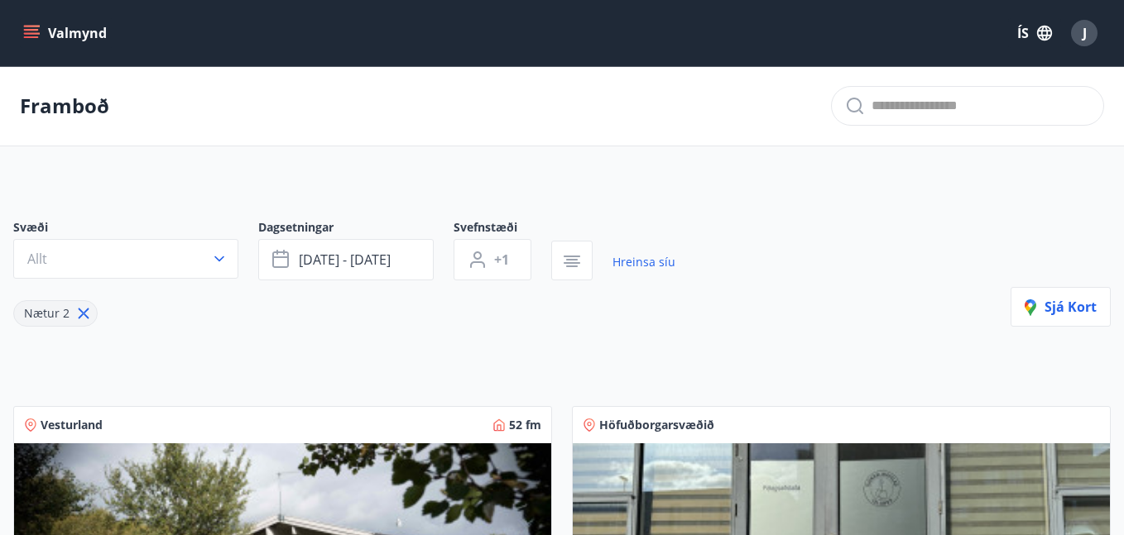
click at [387, 237] on span "Dagsetningar" at bounding box center [355, 229] width 195 height 20
click at [386, 253] on span "[DATE] - [DATE]" at bounding box center [345, 260] width 92 height 18
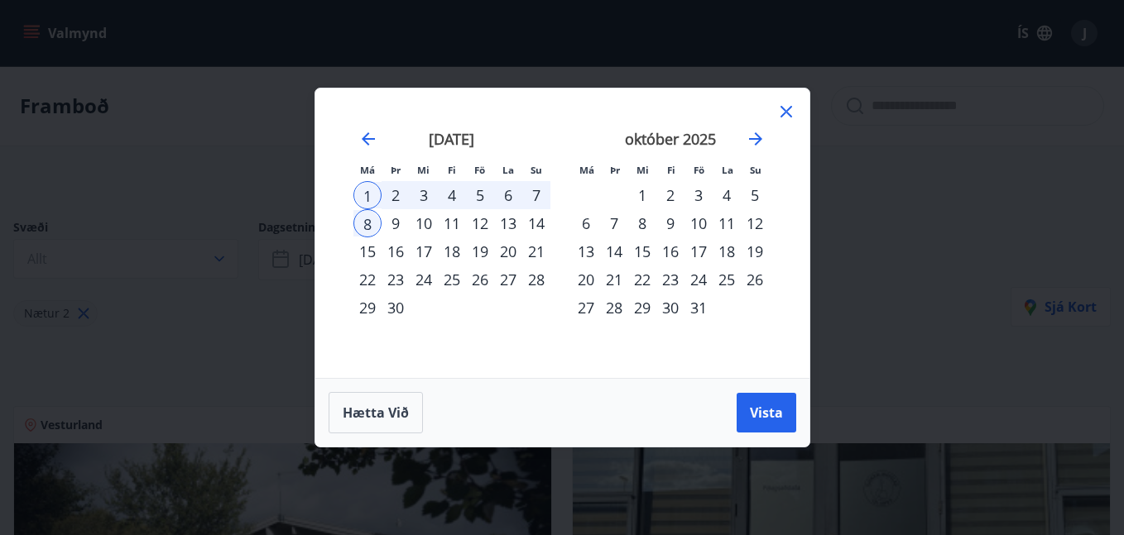
click at [454, 194] on div "4" at bounding box center [452, 195] width 28 height 28
click at [367, 188] on div "1" at bounding box center [367, 195] width 28 height 28
click at [480, 189] on div "5" at bounding box center [480, 195] width 28 height 28
click at [749, 399] on button "Vista" at bounding box center [766, 413] width 60 height 40
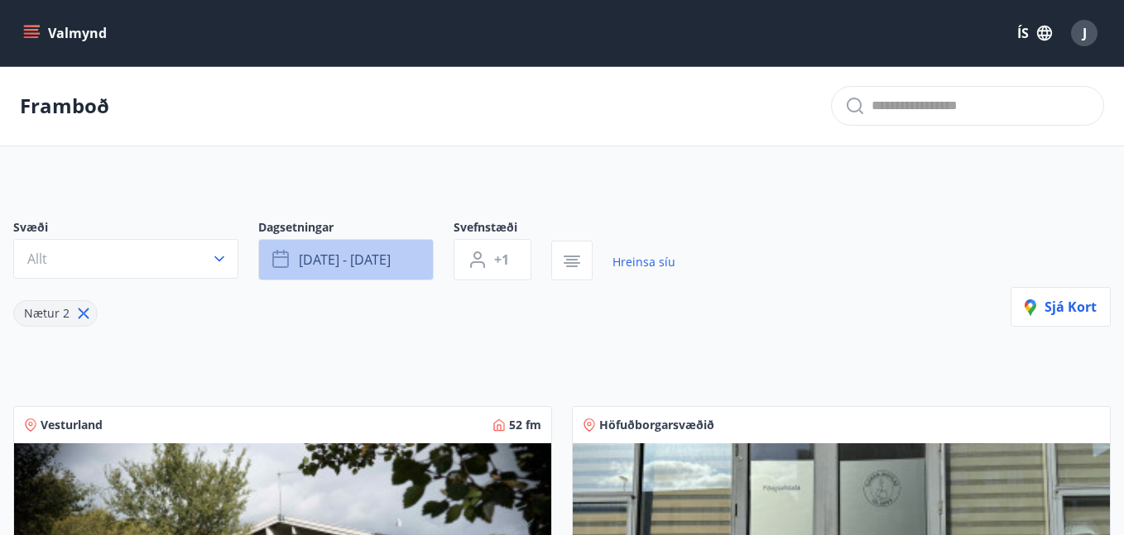
click at [309, 256] on span "[DATE] - [DATE]" at bounding box center [345, 260] width 92 height 18
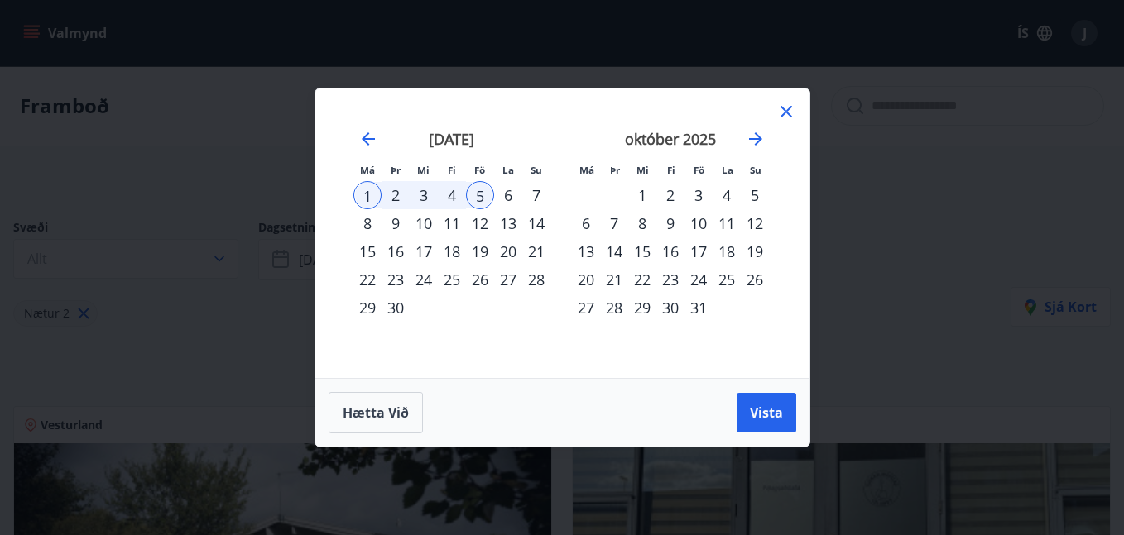
click at [373, 188] on div "1" at bounding box center [367, 195] width 28 height 28
click at [429, 189] on div "3" at bounding box center [424, 195] width 28 height 28
click at [765, 405] on span "Vista" at bounding box center [766, 413] width 33 height 18
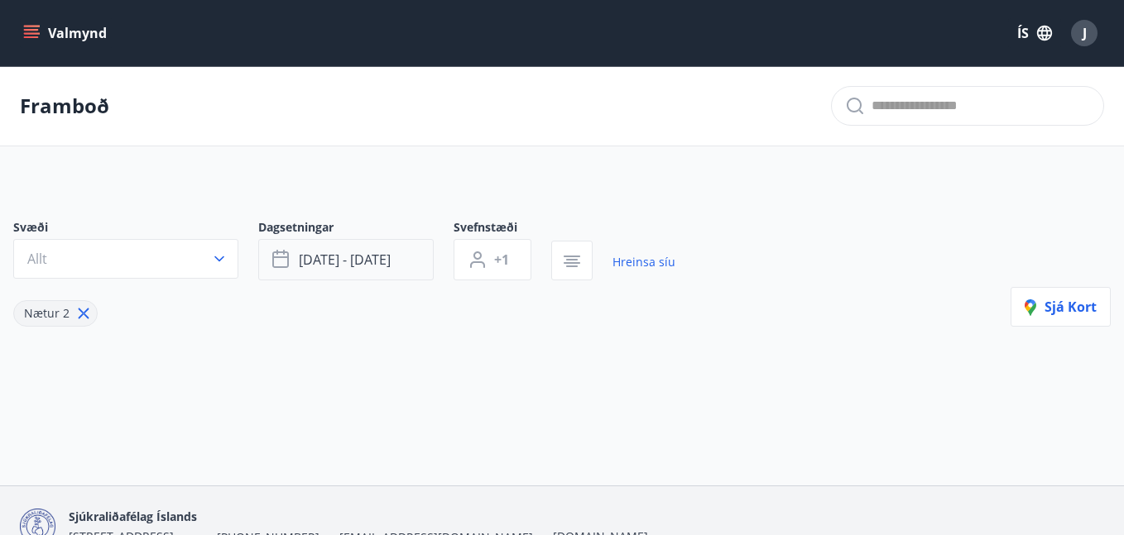
click at [362, 265] on span "[DATE] - [DATE]" at bounding box center [345, 260] width 92 height 18
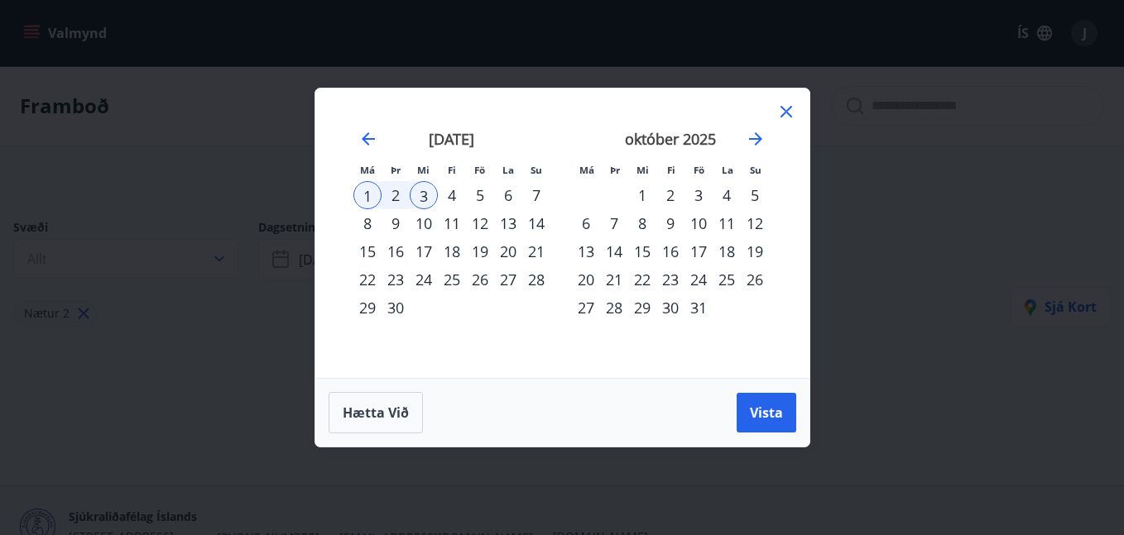
click at [367, 189] on div "1" at bounding box center [367, 195] width 28 height 28
click at [453, 197] on div "4" at bounding box center [452, 195] width 28 height 28
click at [751, 405] on span "Vista" at bounding box center [766, 413] width 33 height 18
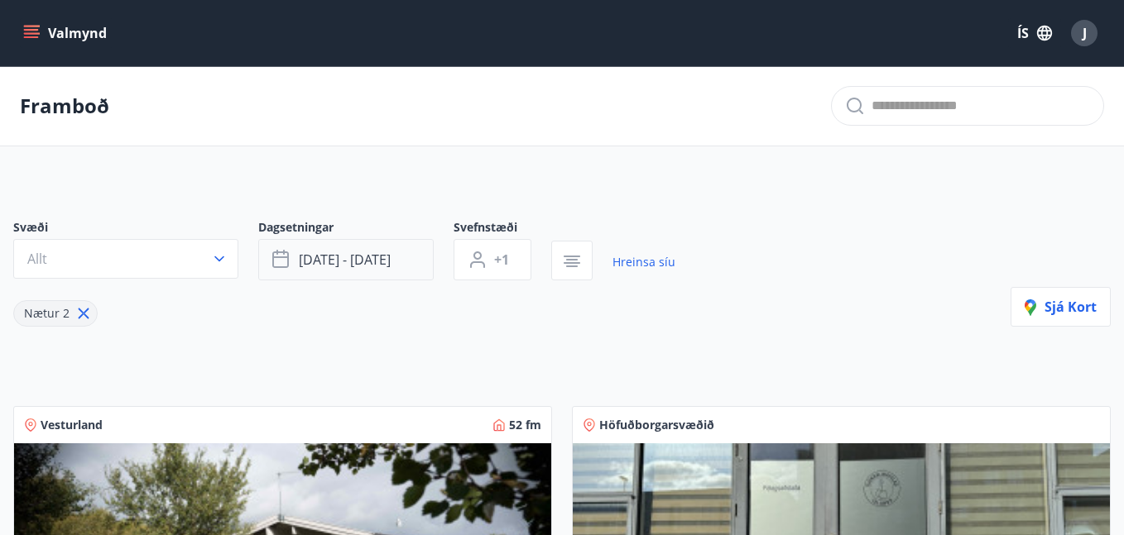
click at [410, 264] on button "[DATE] - [DATE]" at bounding box center [345, 259] width 175 height 41
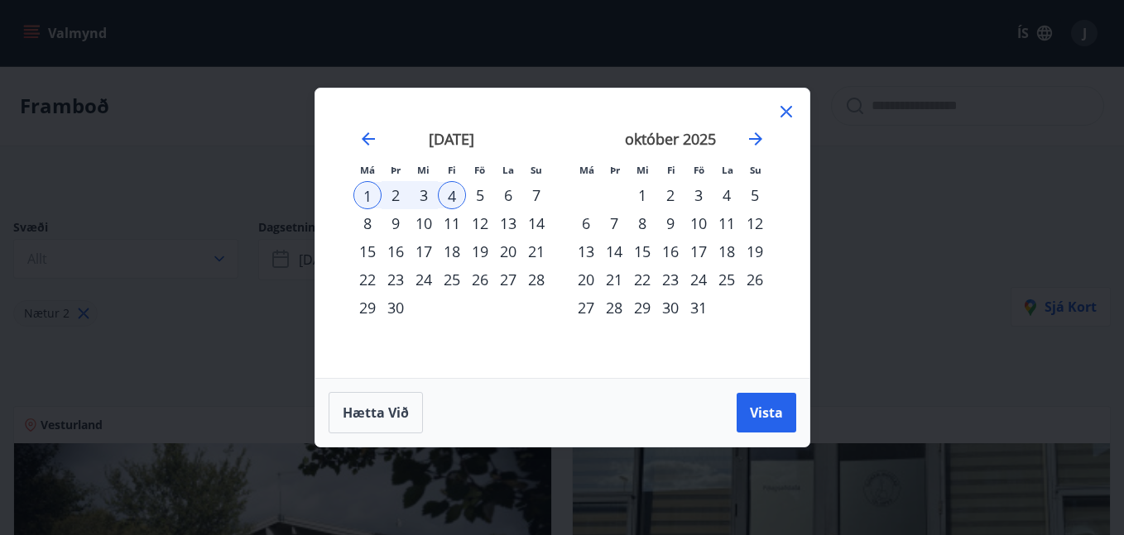
click at [397, 167] on small "Þr" at bounding box center [396, 170] width 10 height 12
click at [393, 196] on div "2" at bounding box center [395, 195] width 28 height 28
click at [480, 195] on div "5" at bounding box center [480, 195] width 28 height 28
click at [753, 406] on span "Vista" at bounding box center [766, 413] width 33 height 18
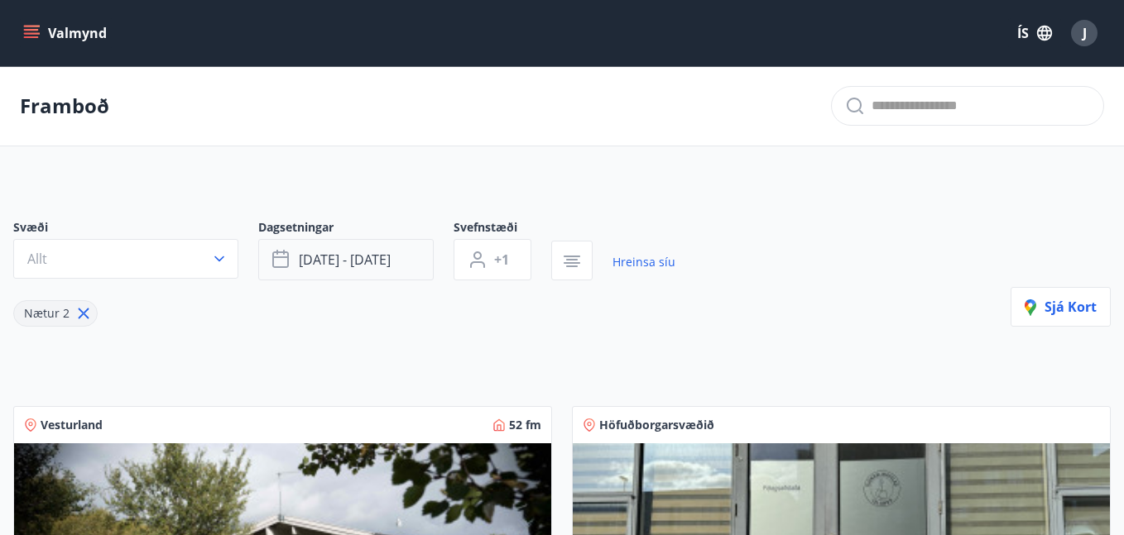
click at [408, 261] on button "[DATE] - [DATE]" at bounding box center [345, 259] width 175 height 41
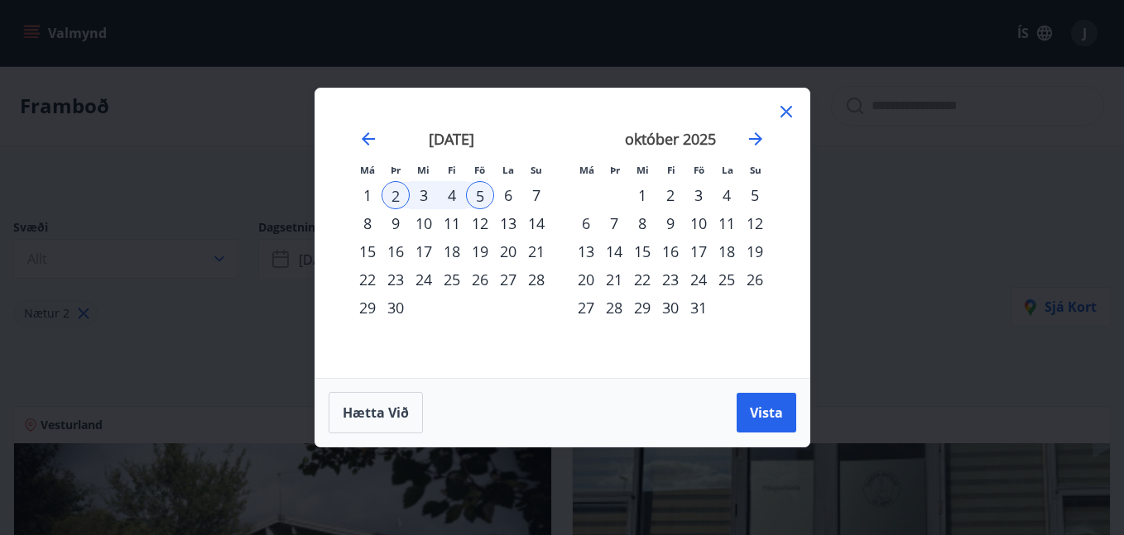
click at [485, 189] on div "5" at bounding box center [480, 195] width 28 height 28
click at [369, 221] on div "8" at bounding box center [367, 223] width 28 height 28
click at [750, 408] on span "Vista" at bounding box center [766, 413] width 33 height 18
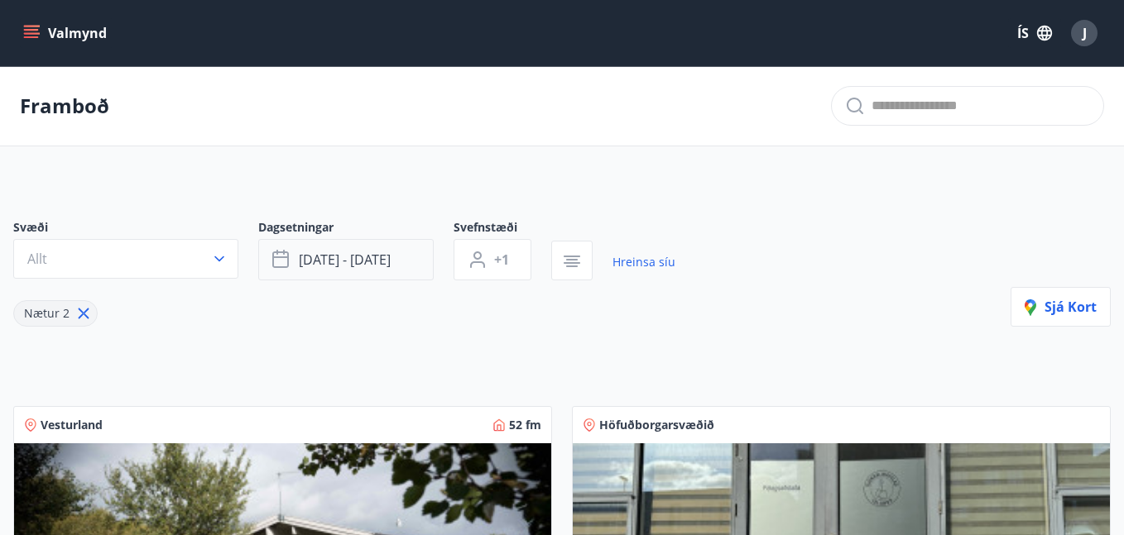
click at [413, 256] on button "[DATE] - [DATE]" at bounding box center [345, 259] width 175 height 41
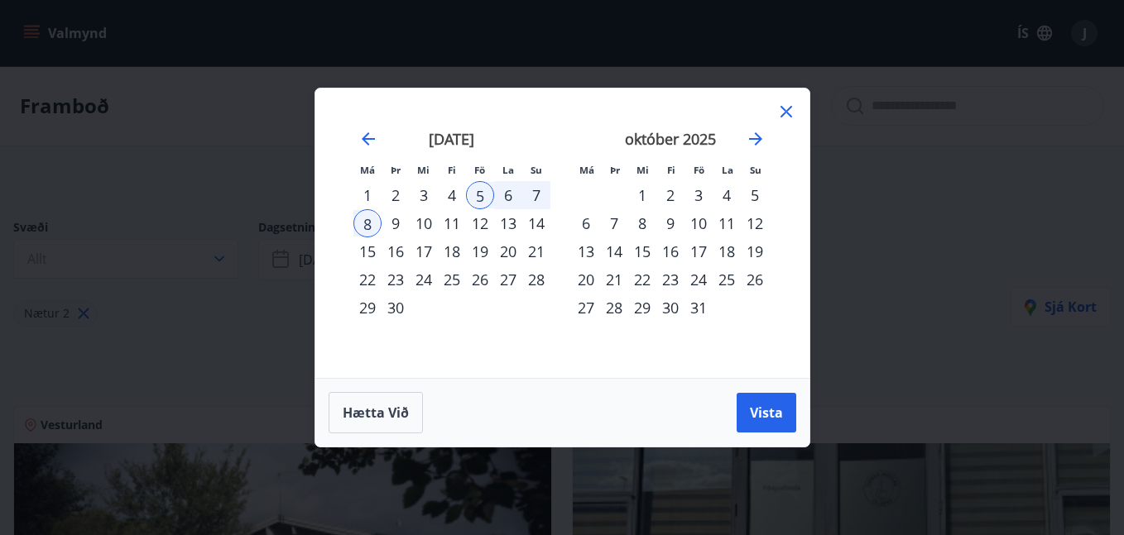
click at [366, 187] on div "1" at bounding box center [367, 195] width 28 height 28
click at [779, 425] on button "Vista" at bounding box center [766, 413] width 60 height 40
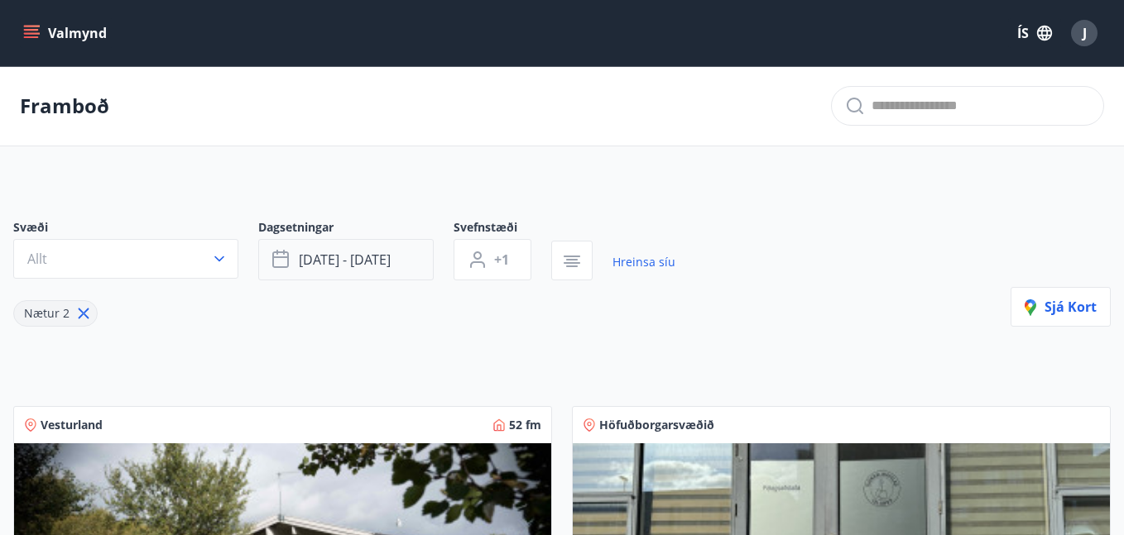
click at [395, 250] on button "[DATE] - [DATE]" at bounding box center [345, 259] width 175 height 41
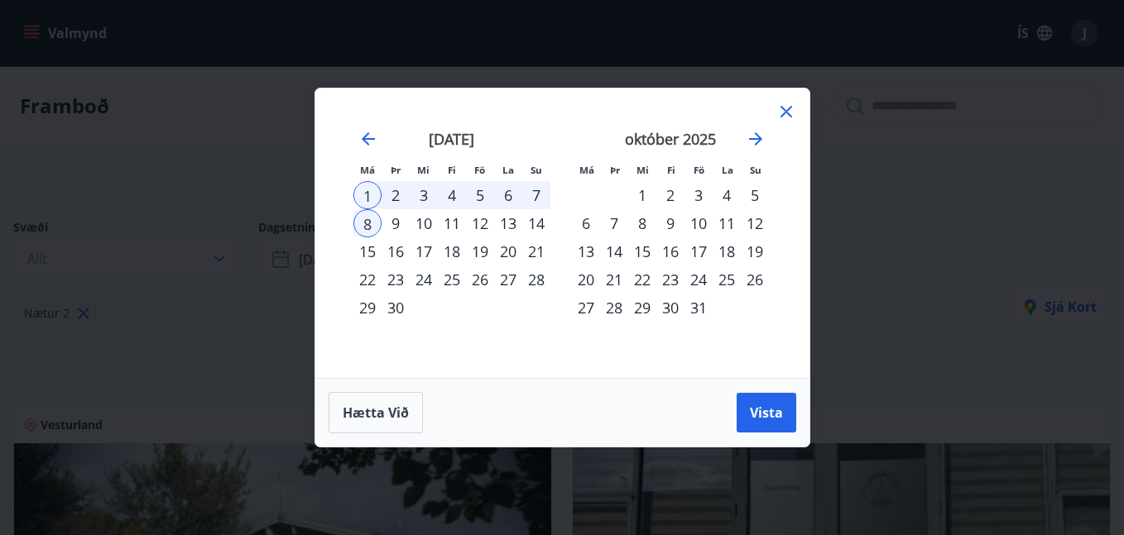
click at [367, 189] on div "1" at bounding box center [367, 195] width 28 height 28
click at [394, 190] on div "2" at bounding box center [395, 195] width 28 height 28
click at [424, 194] on div "3" at bounding box center [424, 195] width 28 height 28
click at [371, 189] on div "1" at bounding box center [367, 195] width 28 height 28
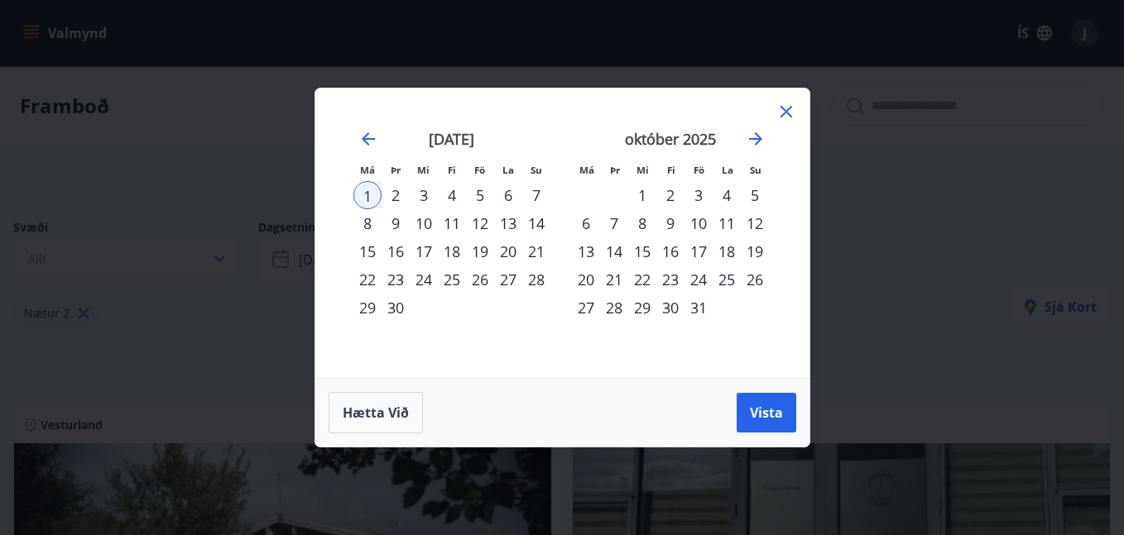
click at [418, 194] on div "3" at bounding box center [424, 195] width 28 height 28
click at [745, 399] on button "Vista" at bounding box center [766, 413] width 60 height 40
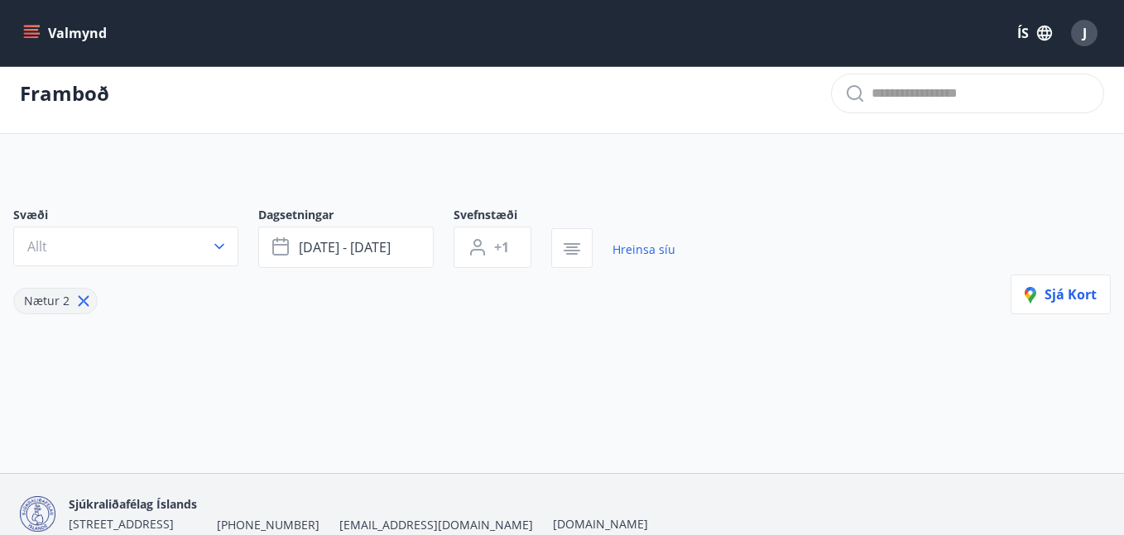
scroll to position [13, 0]
click at [488, 242] on button "+1" at bounding box center [492, 246] width 78 height 41
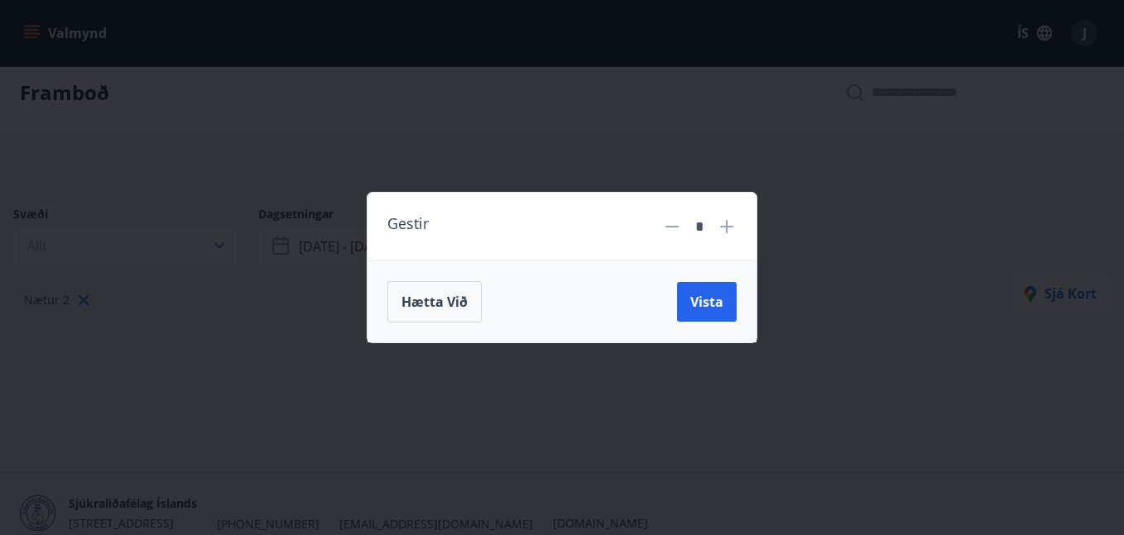
click at [612, 176] on div "Gestir * Hætta við Vista" at bounding box center [562, 267] width 1124 height 535
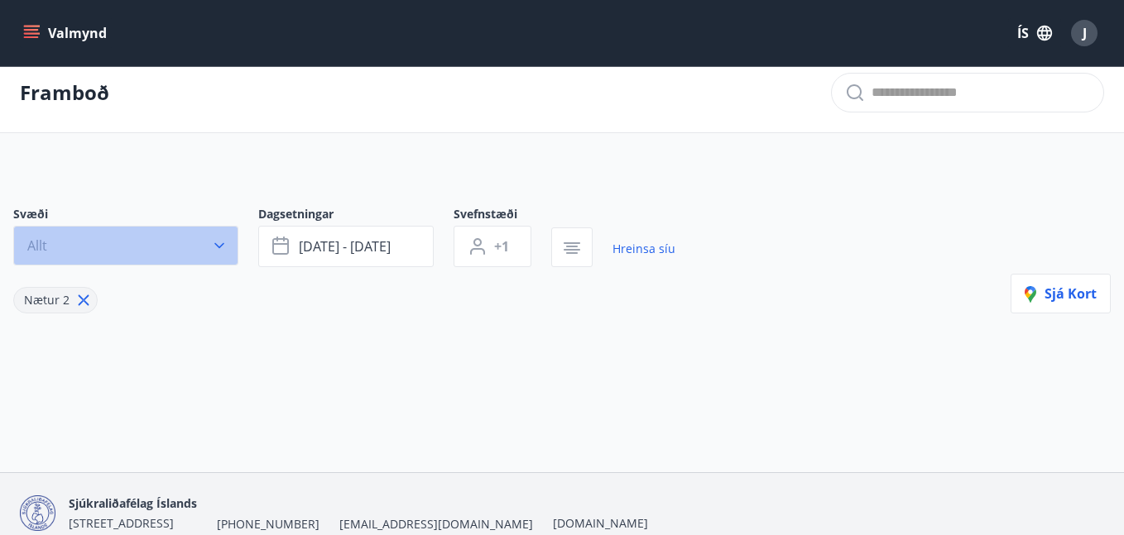
click at [217, 250] on icon "button" at bounding box center [219, 245] width 17 height 17
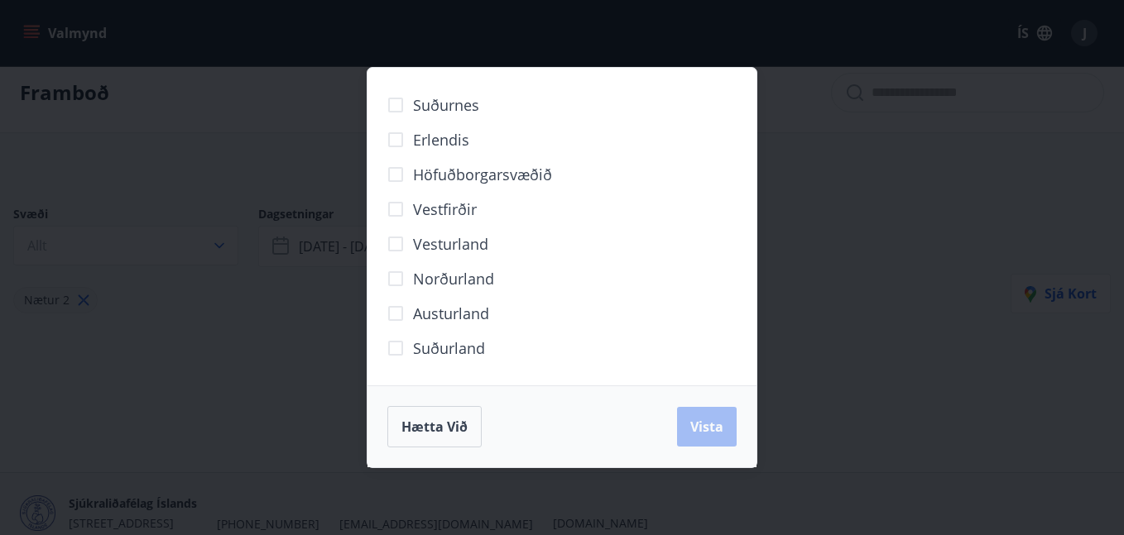
click at [413, 168] on span "Höfuðborgarsvæðið" at bounding box center [482, 175] width 139 height 22
click at [716, 422] on span "Vista" at bounding box center [706, 427] width 33 height 18
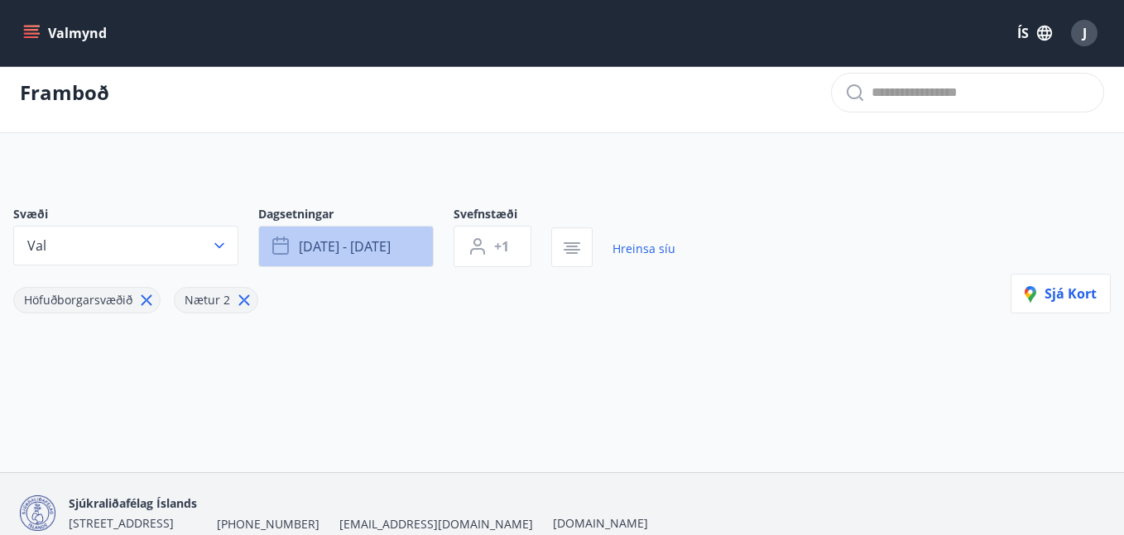
click at [352, 250] on span "[DATE] - [DATE]" at bounding box center [345, 246] width 92 height 18
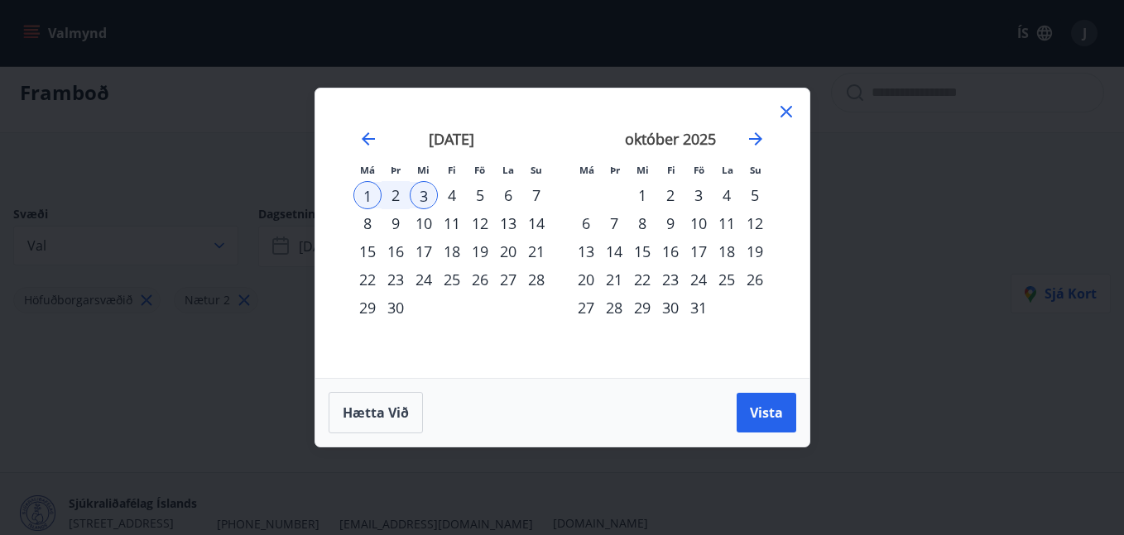
click at [484, 192] on div "5" at bounding box center [480, 195] width 28 height 28
click at [371, 191] on div "1" at bounding box center [367, 195] width 28 height 28
click at [482, 194] on div "5" at bounding box center [480, 195] width 28 height 28
click at [750, 404] on span "Vista" at bounding box center [766, 413] width 33 height 18
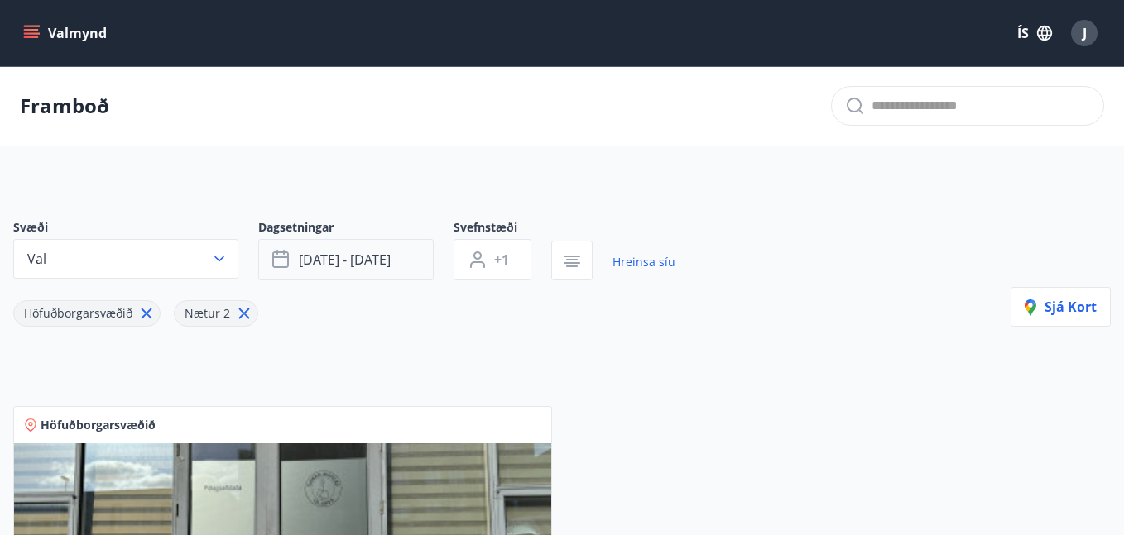
click at [363, 250] on button "[DATE] - [DATE]" at bounding box center [345, 259] width 175 height 41
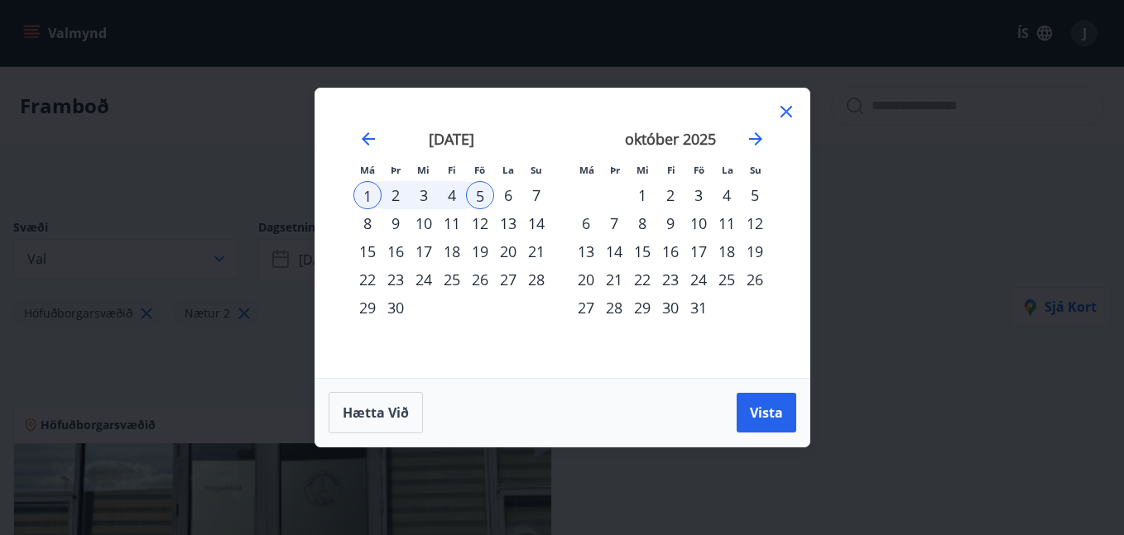
click at [365, 198] on div "1" at bounding box center [367, 195] width 28 height 28
click at [506, 194] on div "6" at bounding box center [508, 195] width 28 height 28
click at [751, 407] on span "Vista" at bounding box center [766, 413] width 33 height 18
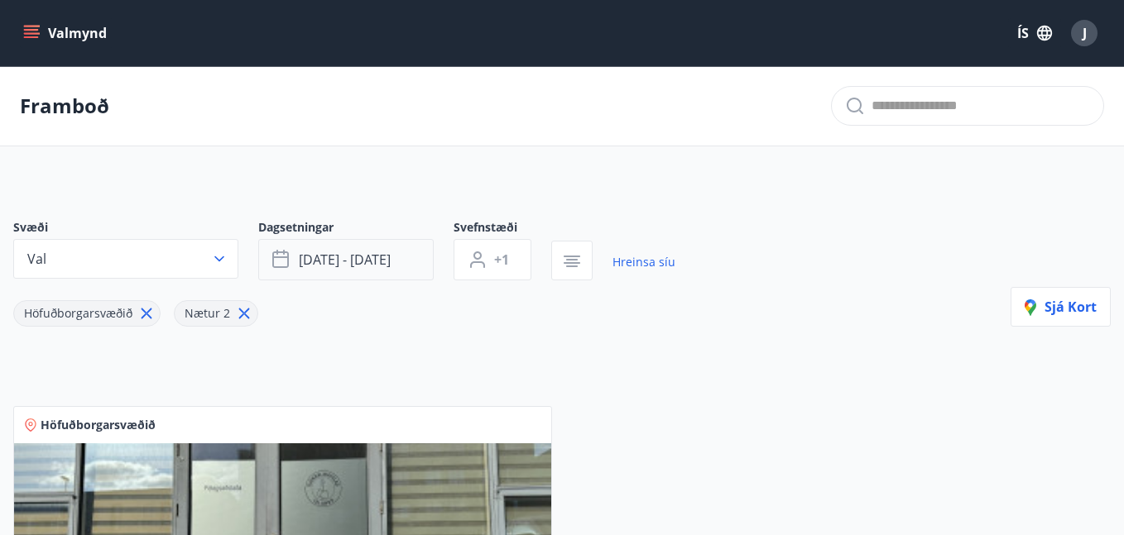
click at [418, 261] on button "[DATE] - [DATE]" at bounding box center [345, 259] width 175 height 41
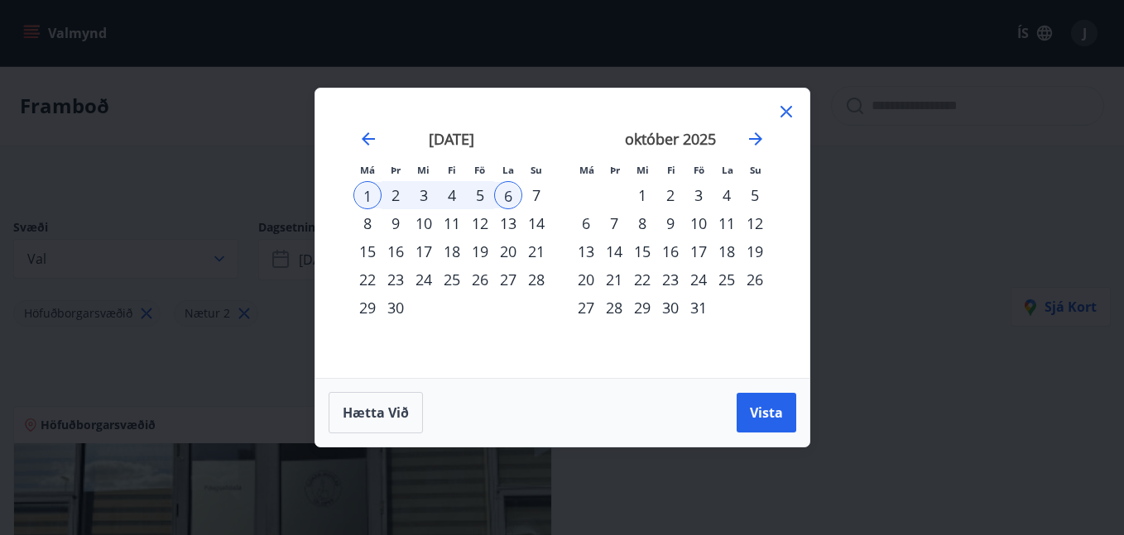
click at [273, 179] on div "Má Þr Mi Fi Fö La Su Má Þr Mi Fi Fö La Su [DATE] 1 2 3 4 5 6 7 8 9 10 11 12 13 …" at bounding box center [562, 267] width 1124 height 535
click at [768, 415] on span "Vista" at bounding box center [766, 413] width 33 height 18
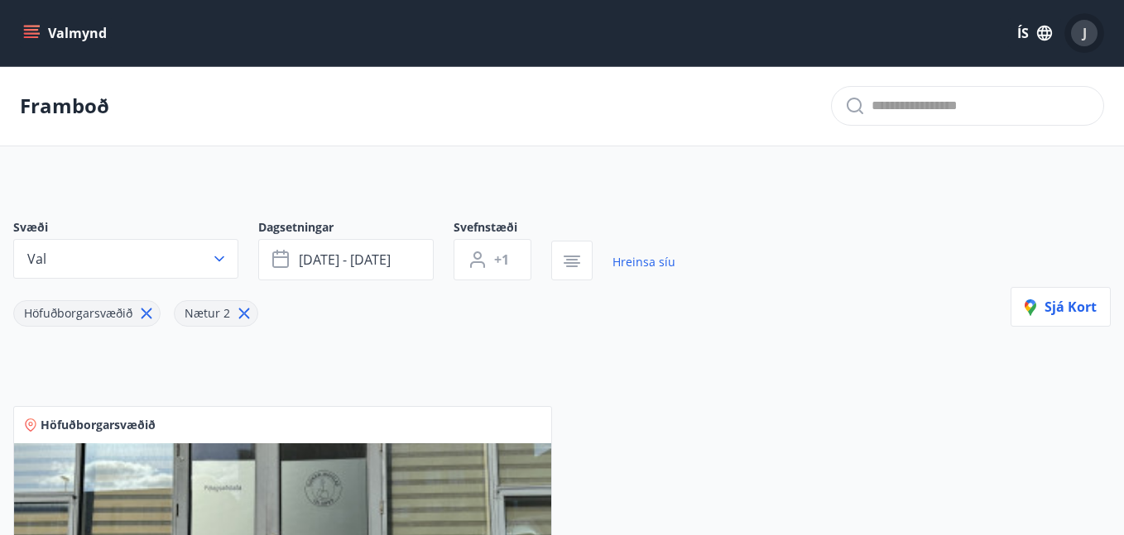
click at [1082, 30] on span "J" at bounding box center [1084, 33] width 4 height 18
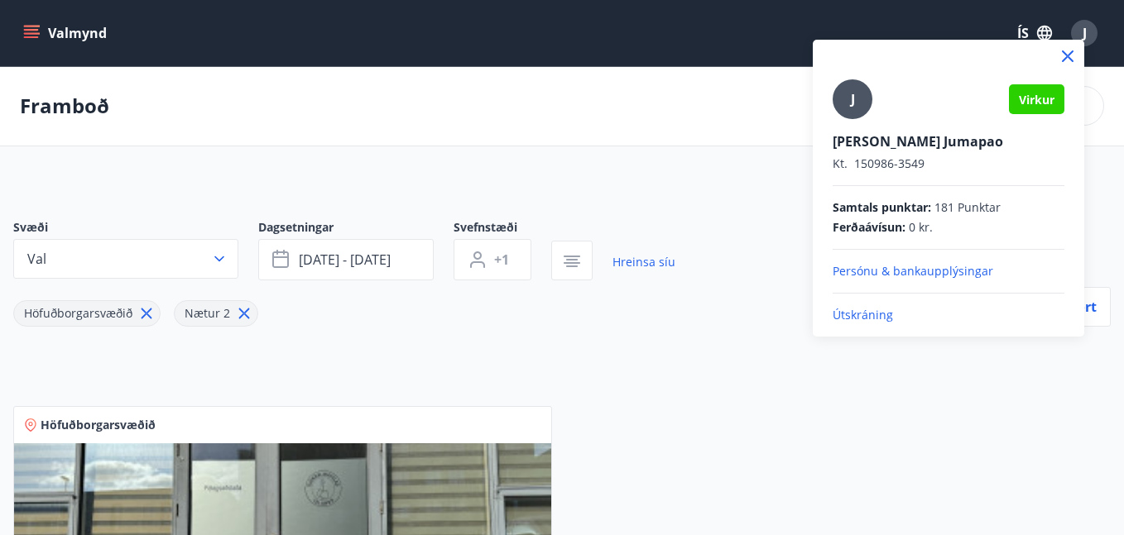
click at [860, 308] on p "Útskráning" at bounding box center [948, 315] width 232 height 17
